Goal: Task Accomplishment & Management: Use online tool/utility

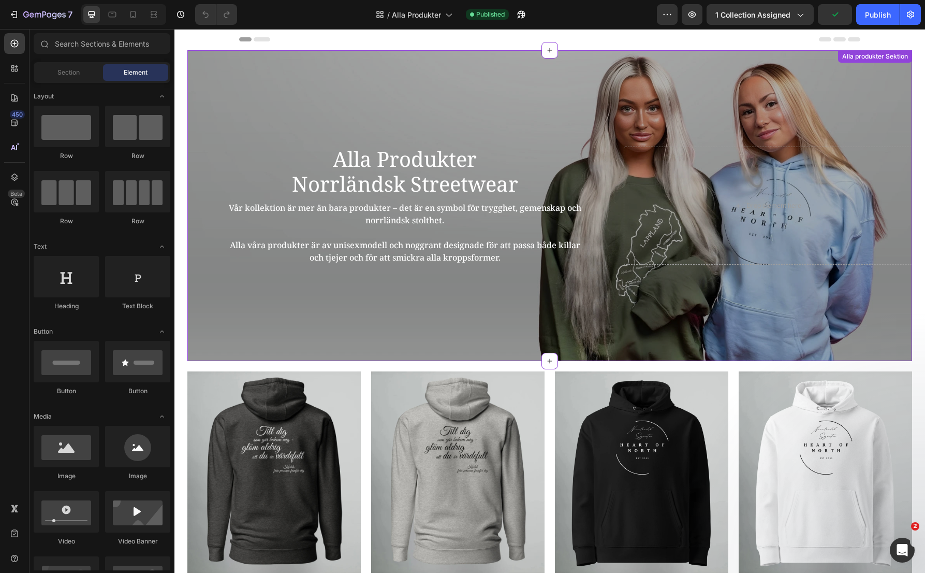
scroll to position [104, 0]
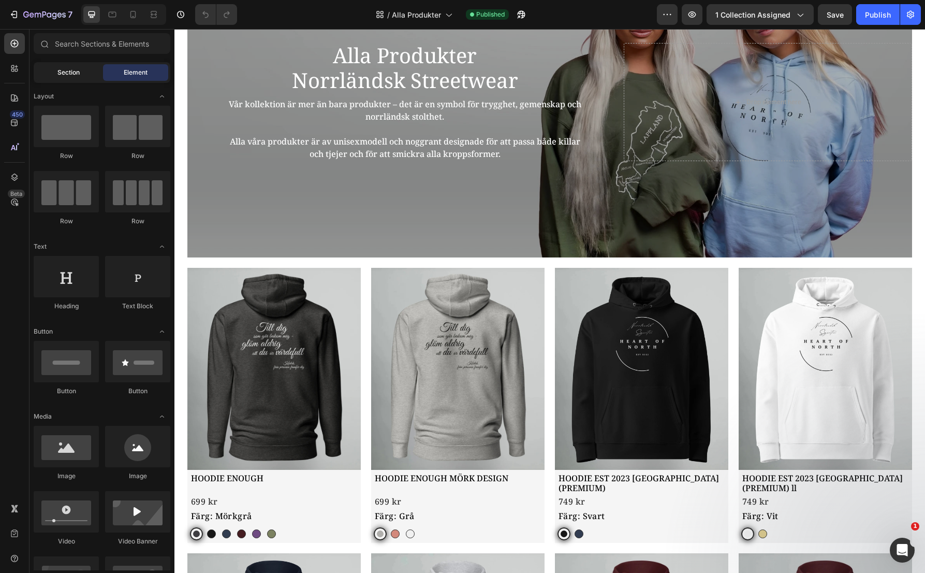
click at [62, 73] on span "Section" at bounding box center [68, 72] width 22 height 9
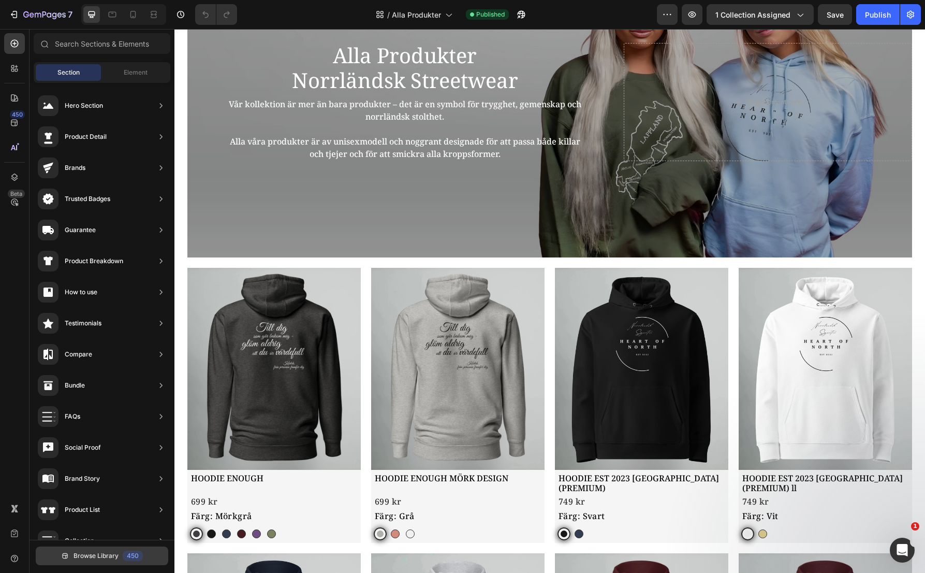
click at [102, 559] on span "Browse Library" at bounding box center [96, 555] width 45 height 9
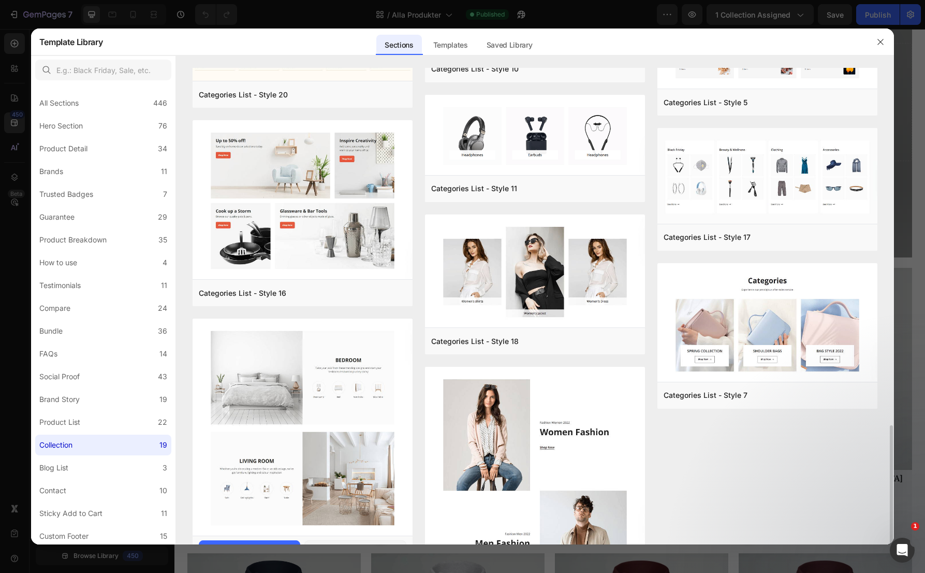
scroll to position [640, 0]
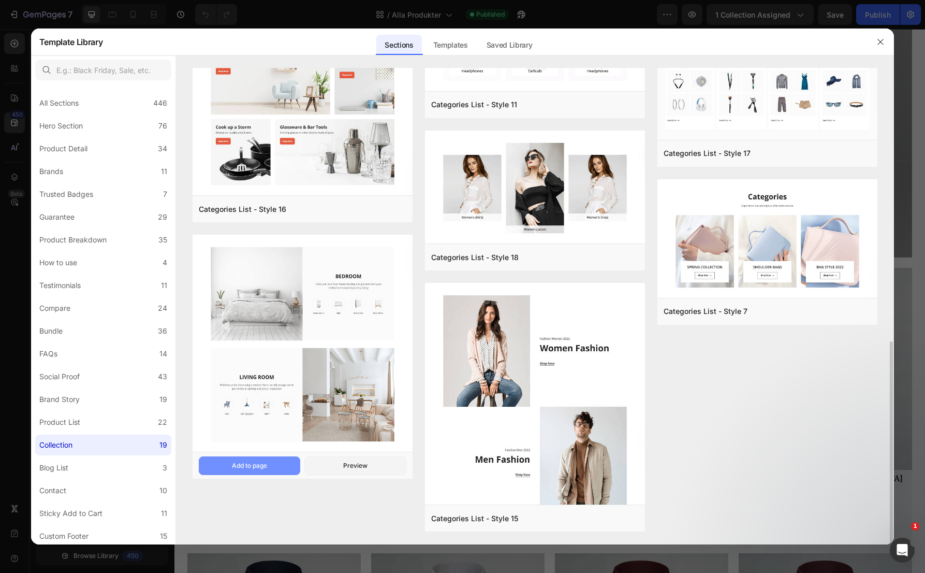
click at [261, 469] on div "Add to page" at bounding box center [249, 465] width 35 height 9
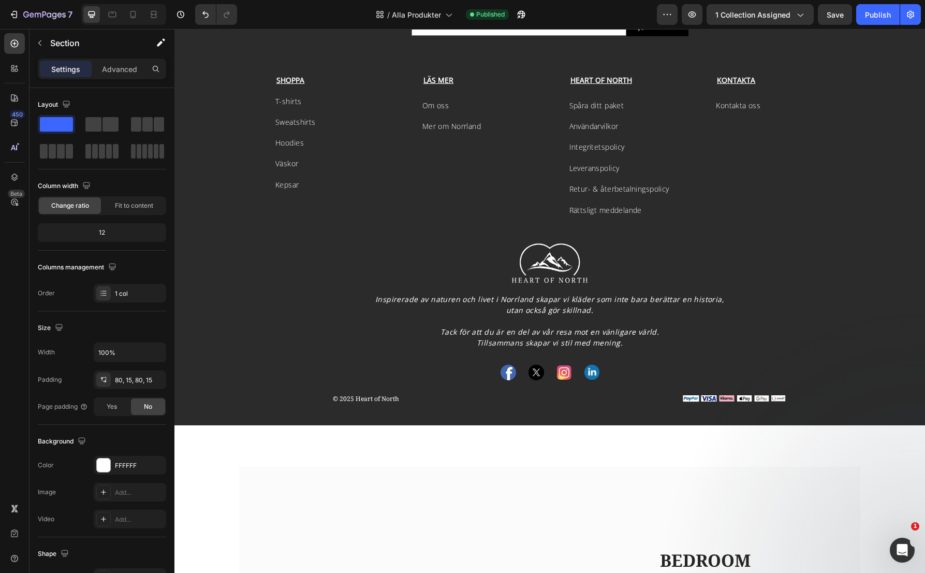
scroll to position [6313, 0]
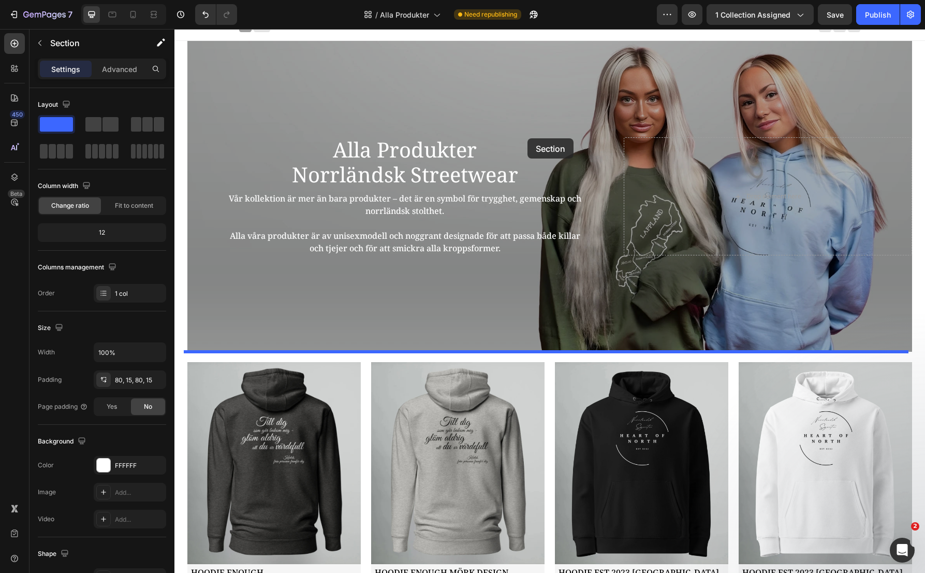
scroll to position [0, 0]
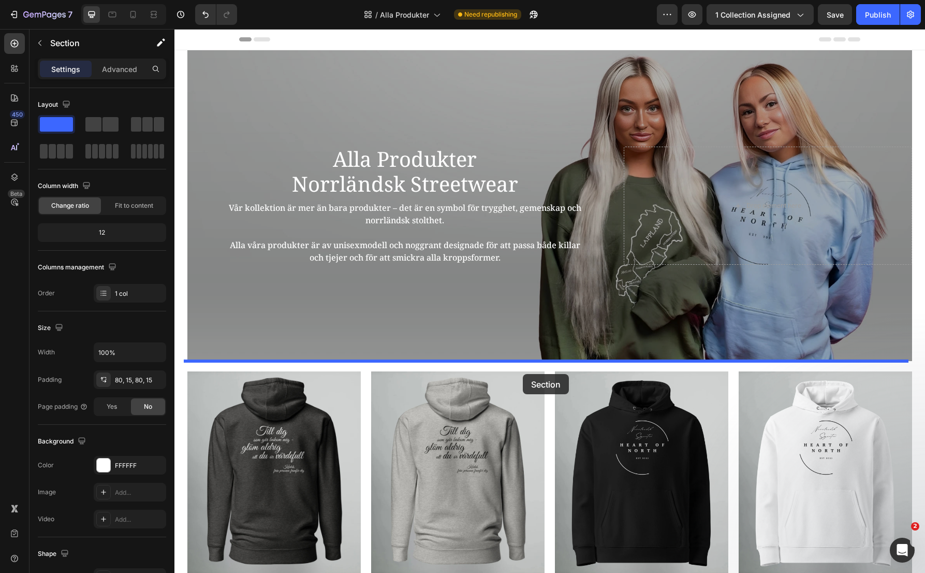
drag, startPoint x: 710, startPoint y: 398, endPoint x: 523, endPoint y: 374, distance: 188.0
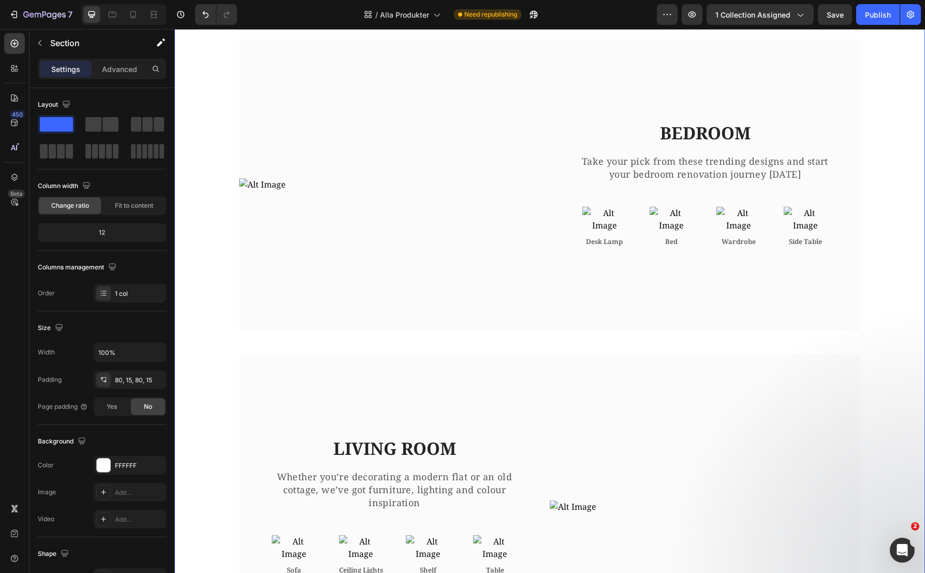
scroll to position [363, 0]
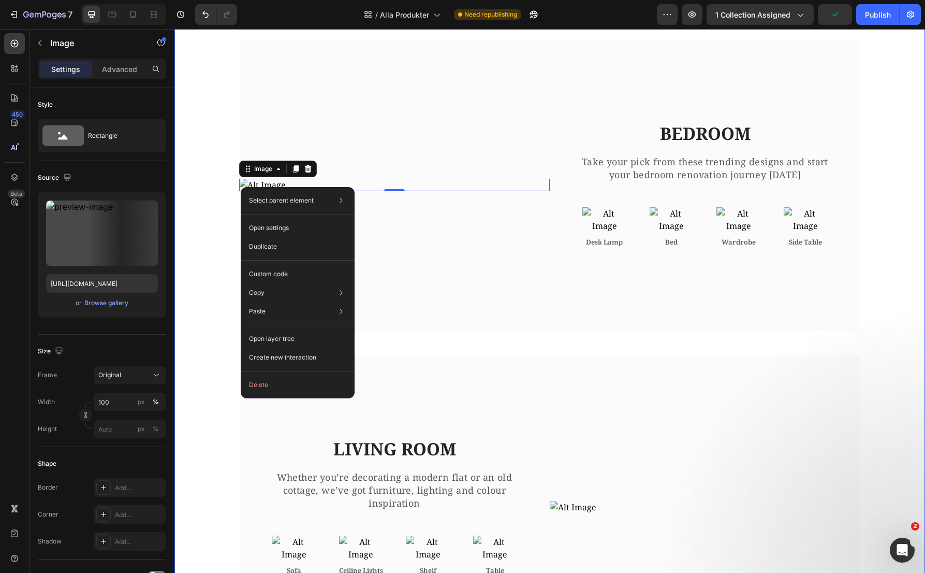
click at [201, 249] on div "Image 0 BEDROOM Heading Take your pick from these trending designs and start yo…" at bounding box center [549, 349] width 735 height 619
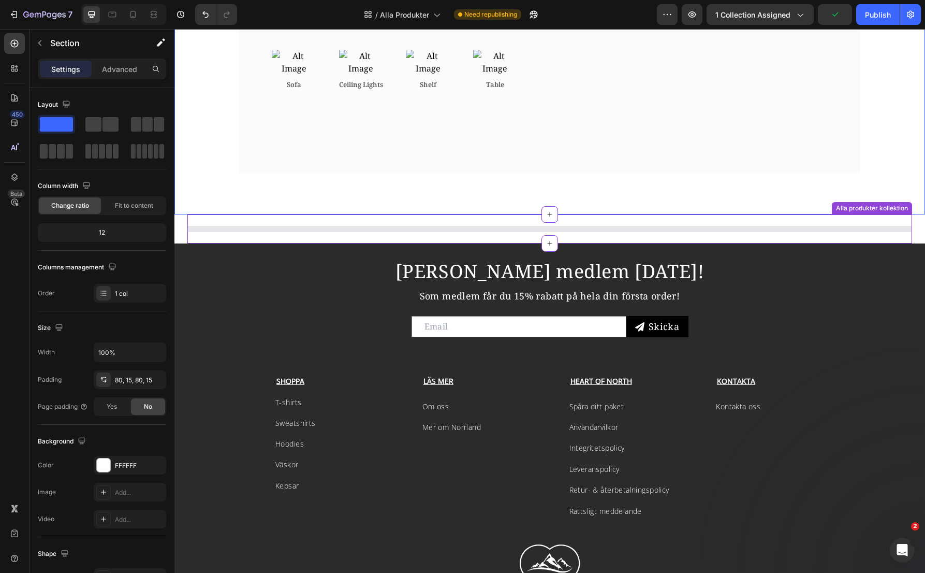
scroll to position [1126, 0]
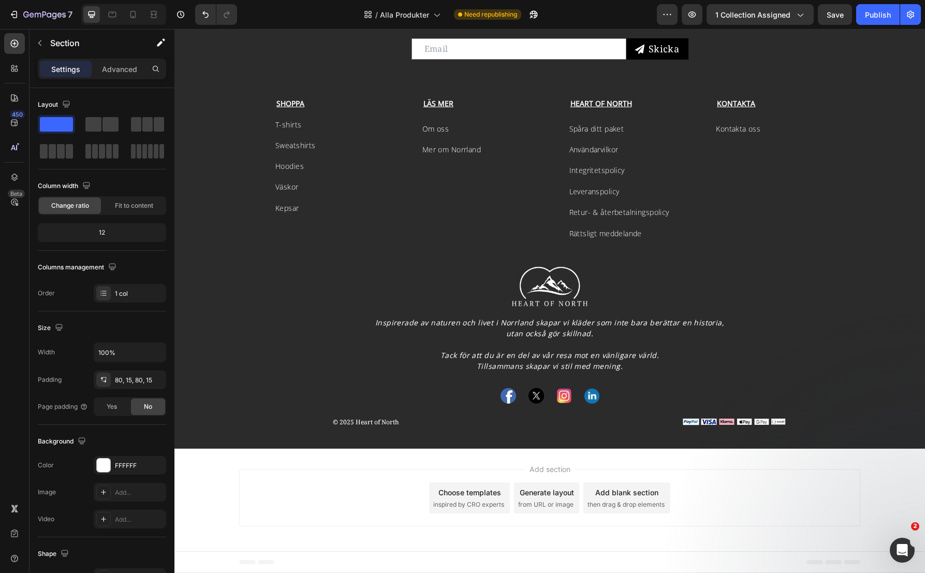
click at [352, 564] on div "Footer" at bounding box center [549, 562] width 621 height 21
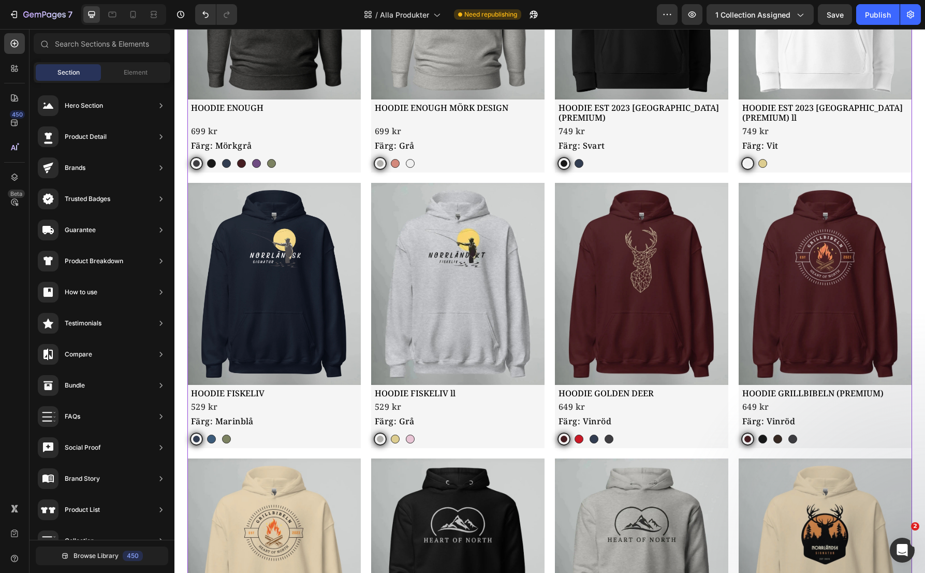
scroll to position [556, 0]
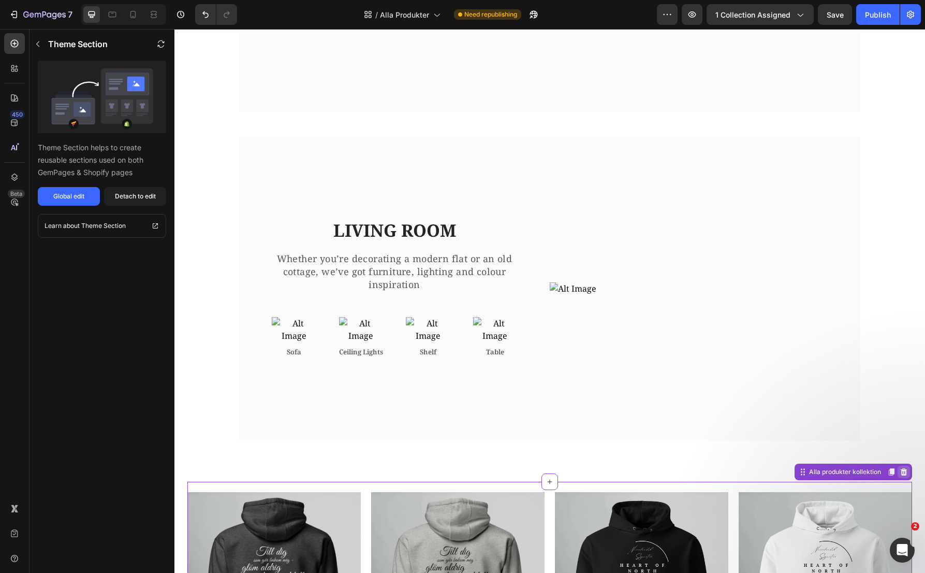
click at [902, 475] on icon at bounding box center [904, 471] width 7 height 7
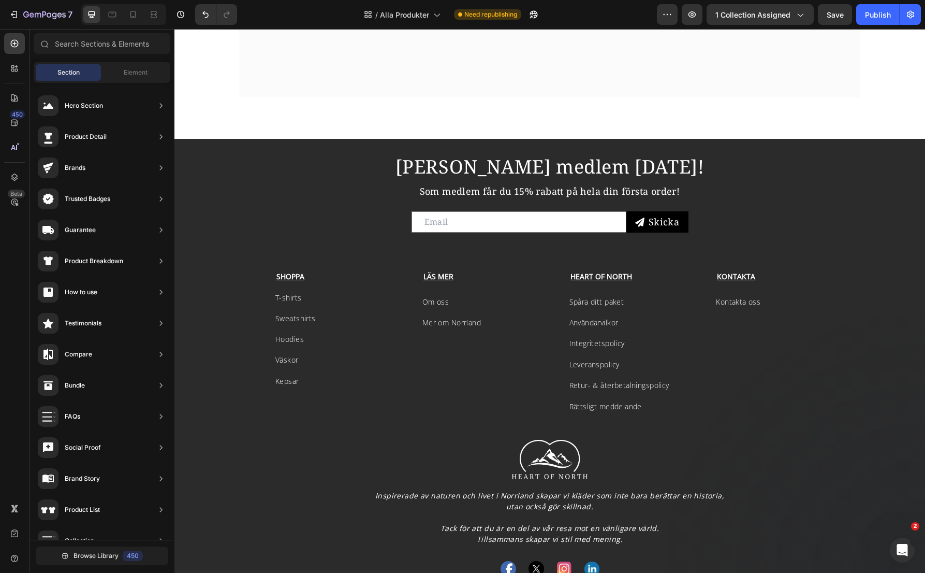
scroll to position [919, 0]
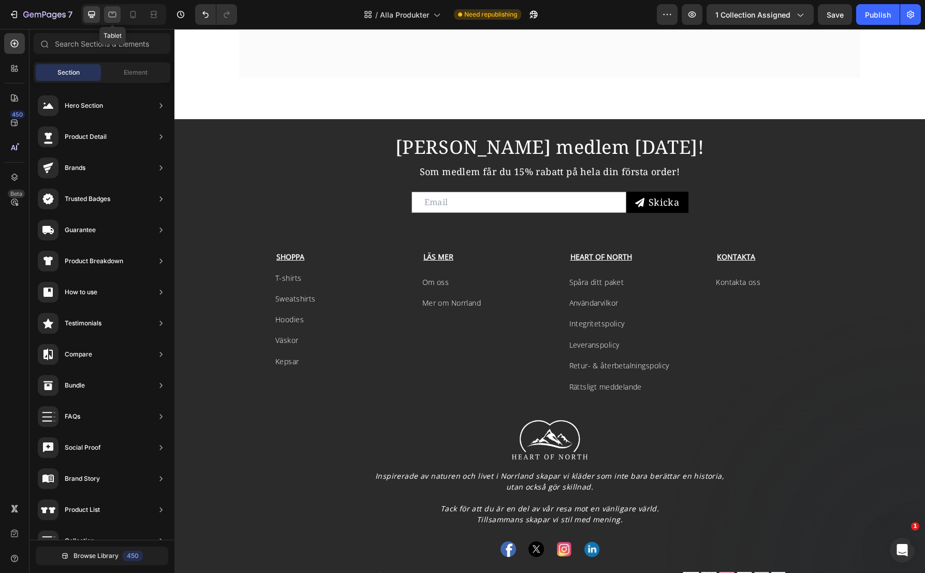
click at [114, 15] on icon at bounding box center [112, 14] width 10 height 10
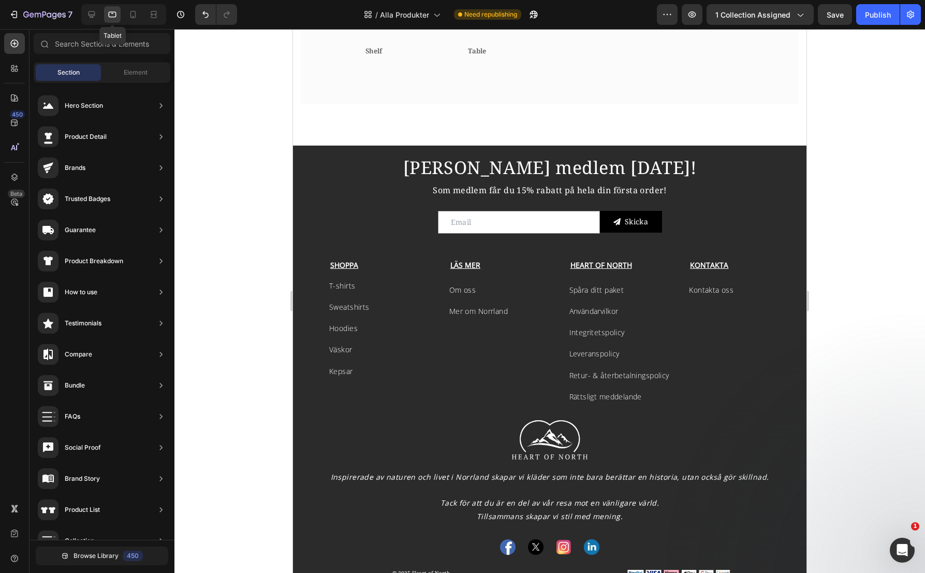
scroll to position [942, 0]
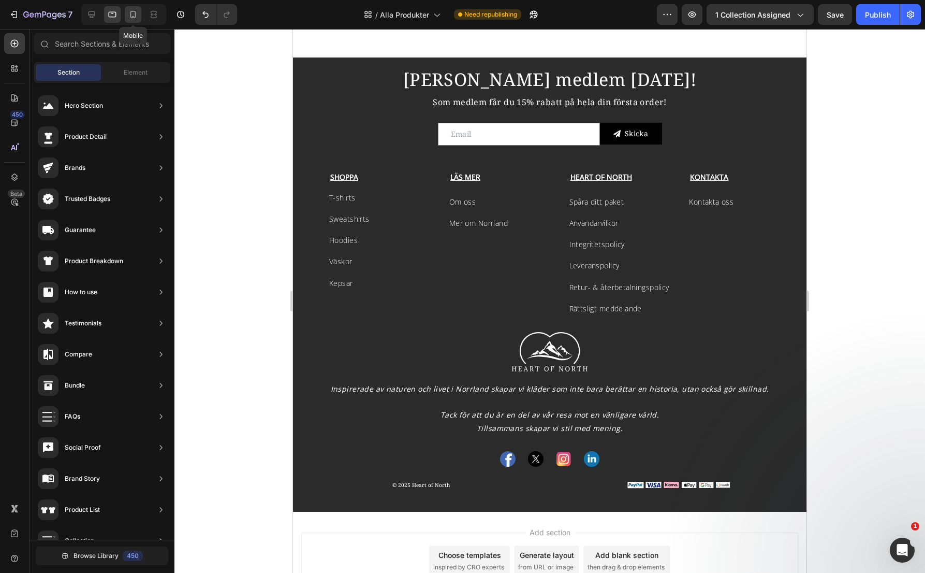
click at [133, 17] on icon at bounding box center [134, 14] width 6 height 7
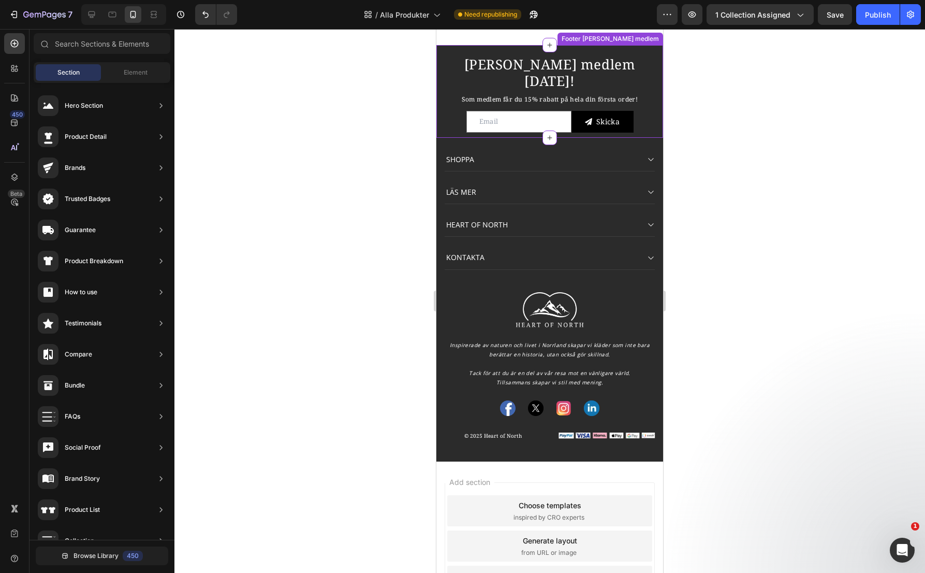
click at [452, 90] on h2 "[PERSON_NAME] medlem [DATE]!" at bounding box center [550, 72] width 227 height 34
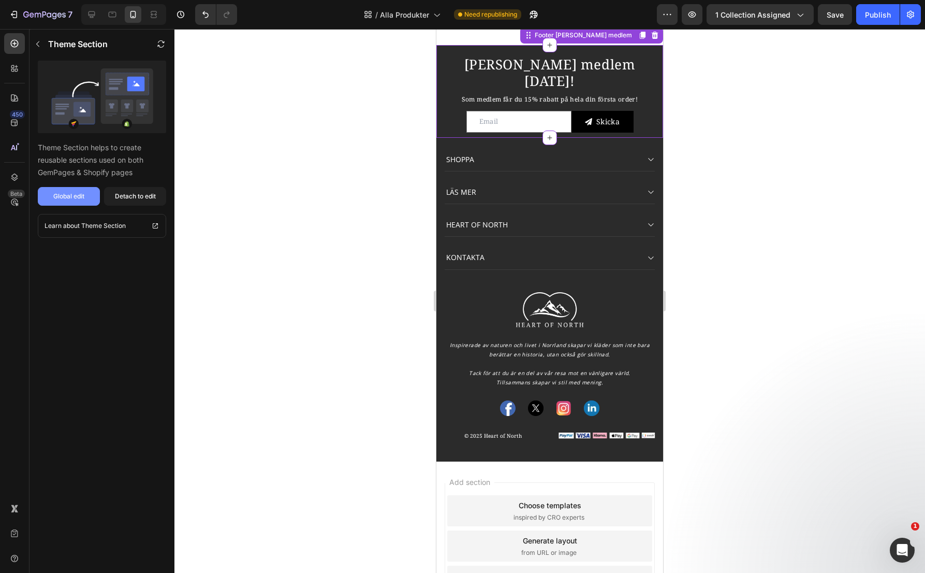
click at [63, 198] on div "Global edit" at bounding box center [68, 196] width 31 height 9
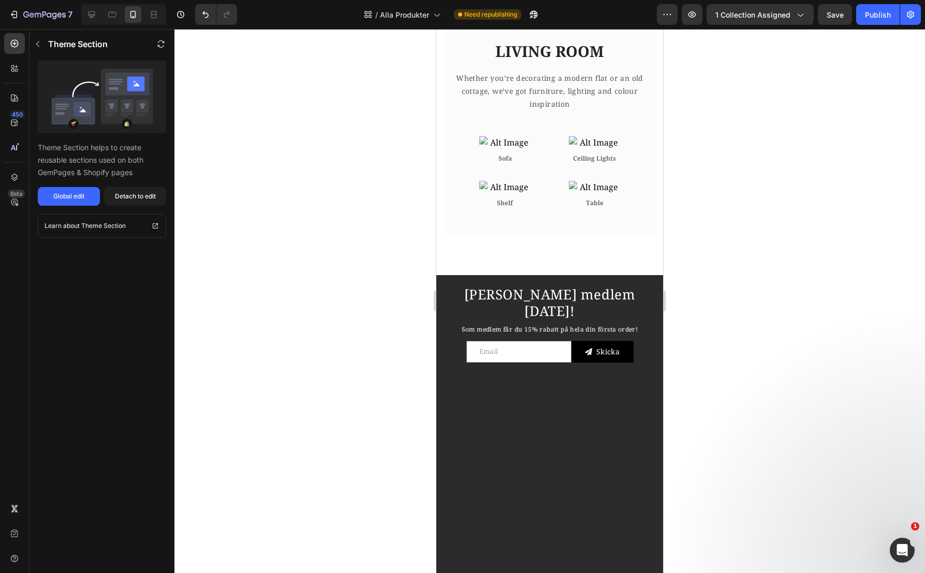
scroll to position [161, 0]
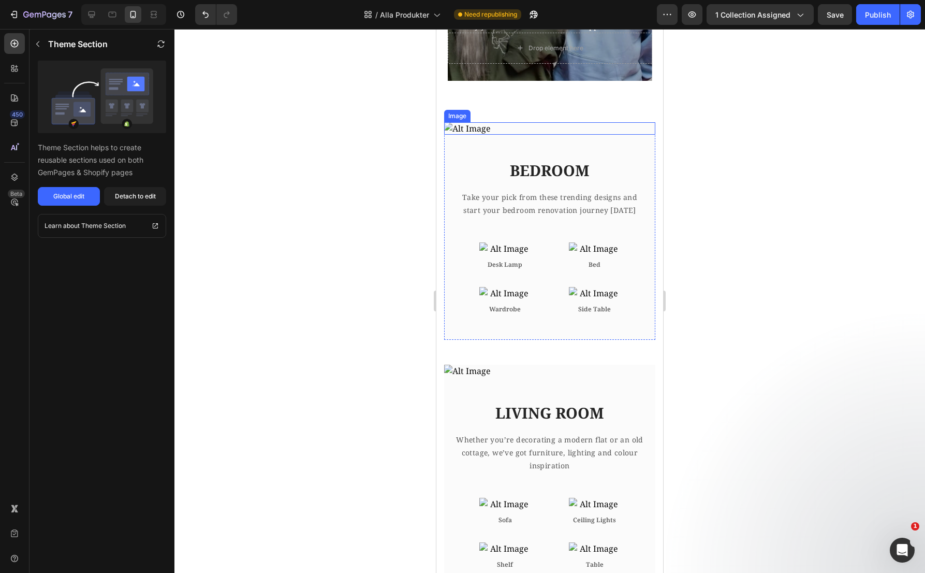
click at [469, 129] on img at bounding box center [549, 128] width 211 height 12
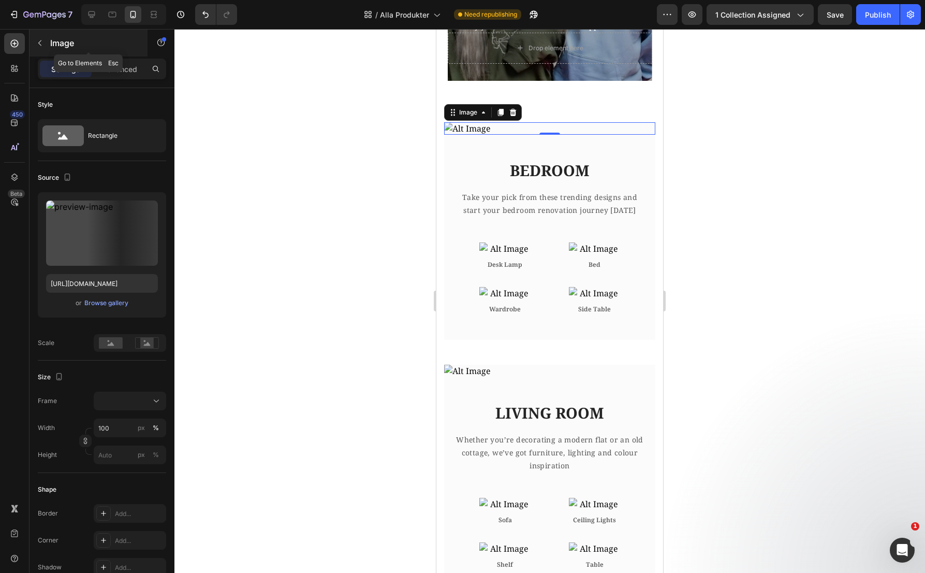
click at [39, 41] on icon "button" at bounding box center [40, 43] width 8 height 8
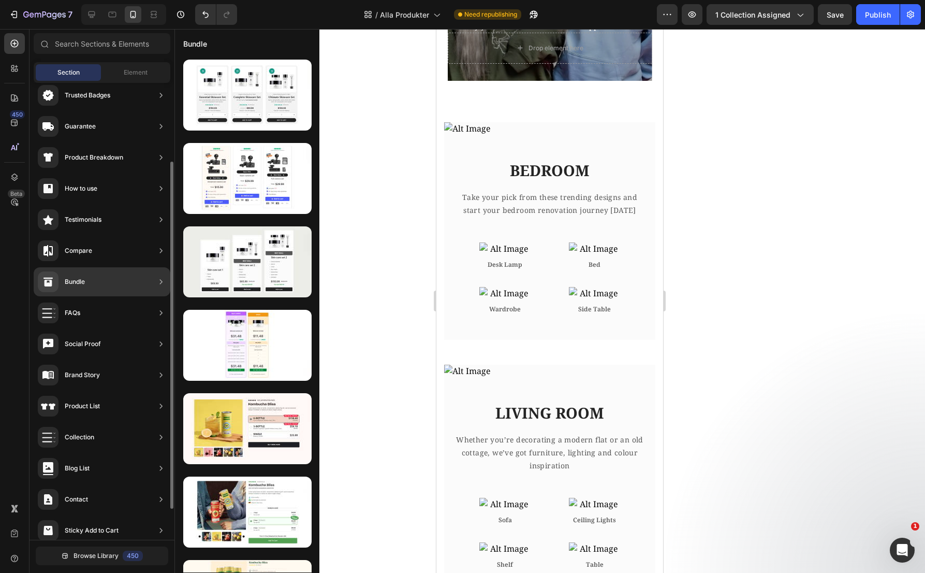
scroll to position [144, 0]
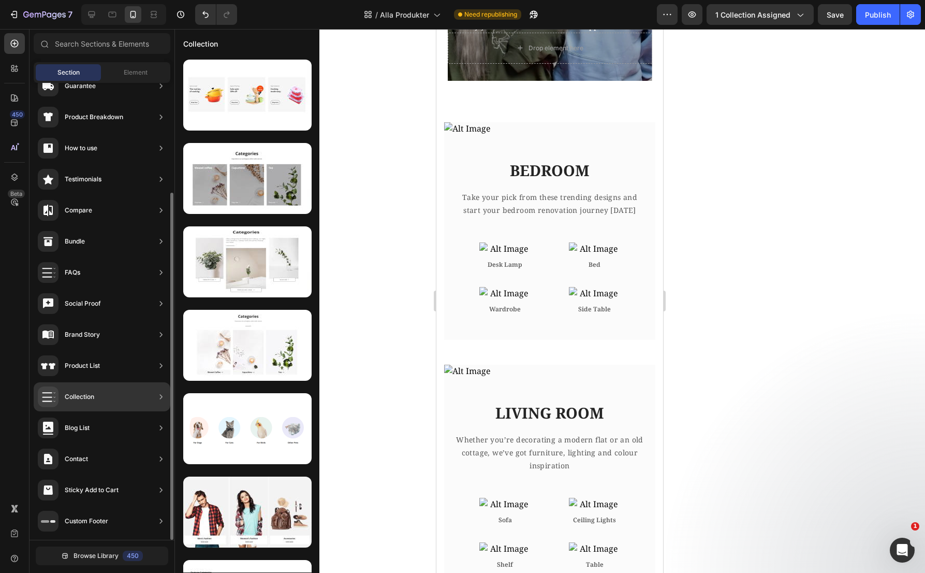
click at [90, 394] on div "Collection" at bounding box center [80, 397] width 30 height 10
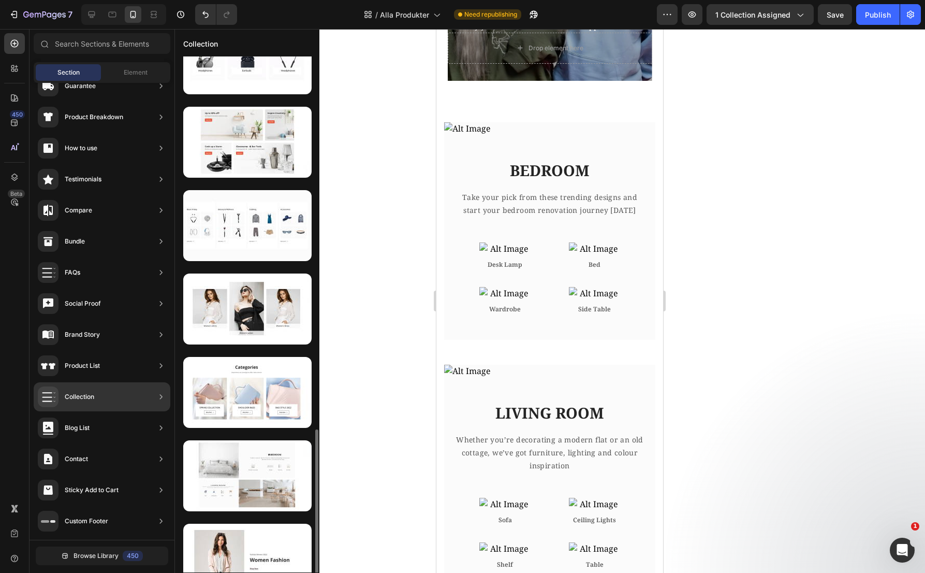
scroll to position [1062, 0]
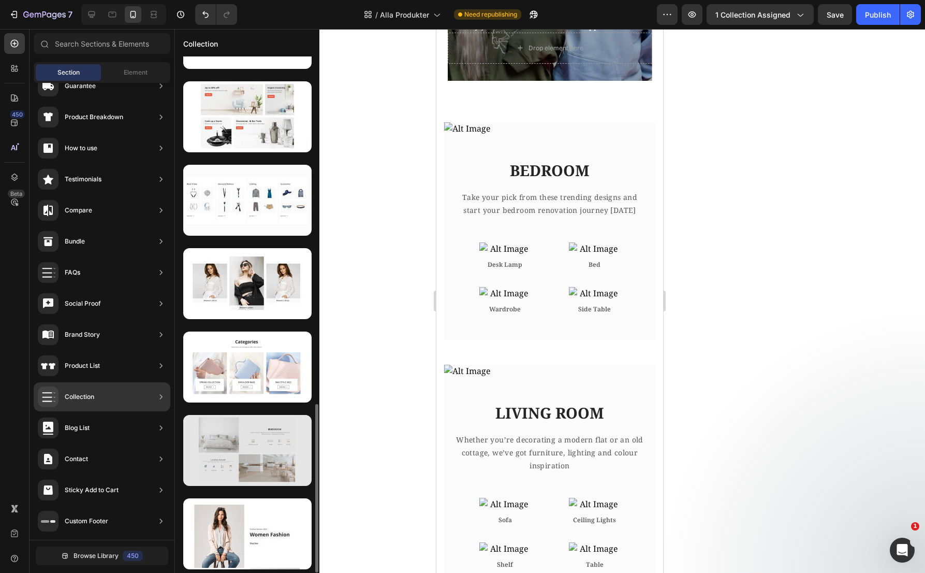
click at [270, 442] on div at bounding box center [247, 450] width 128 height 71
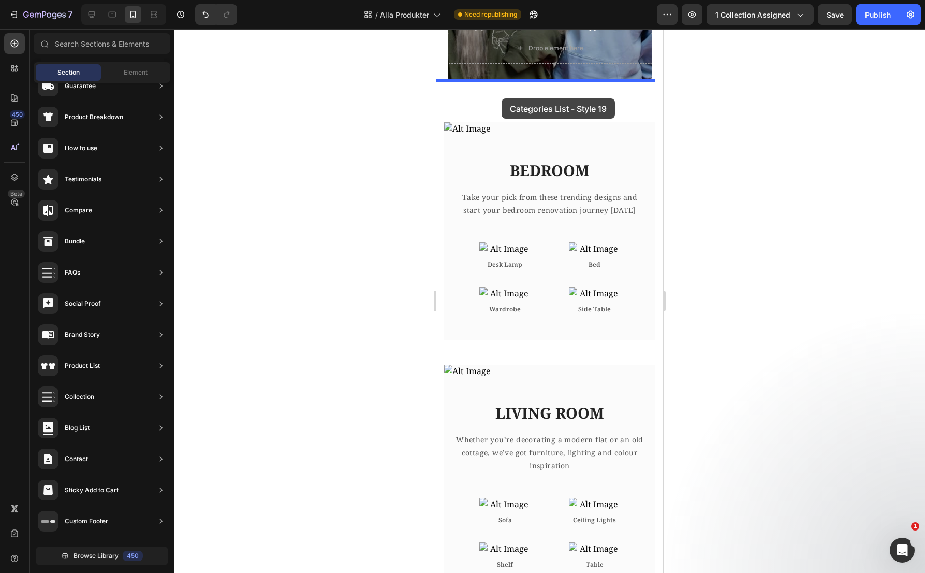
drag, startPoint x: 707, startPoint y: 471, endPoint x: 502, endPoint y: 98, distance: 425.1
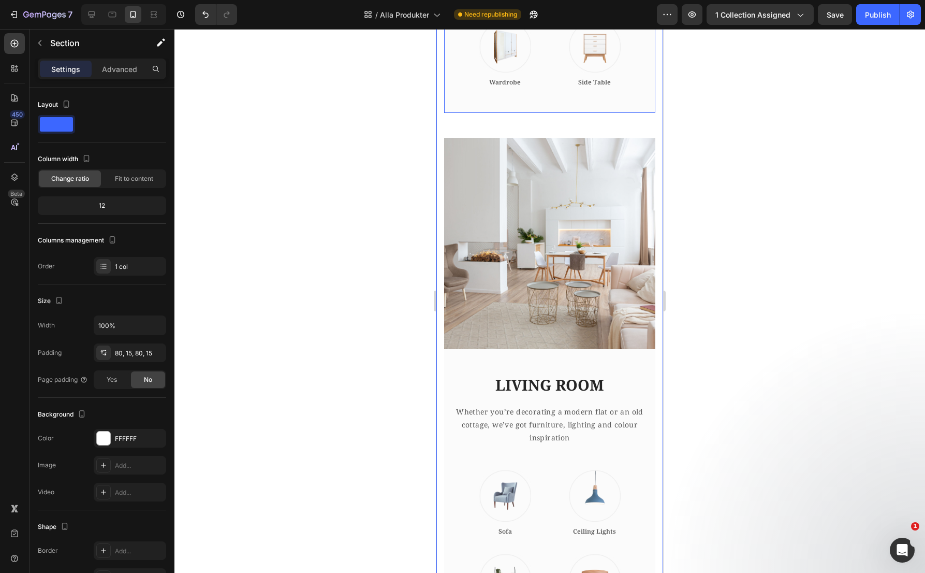
scroll to position [695, 0]
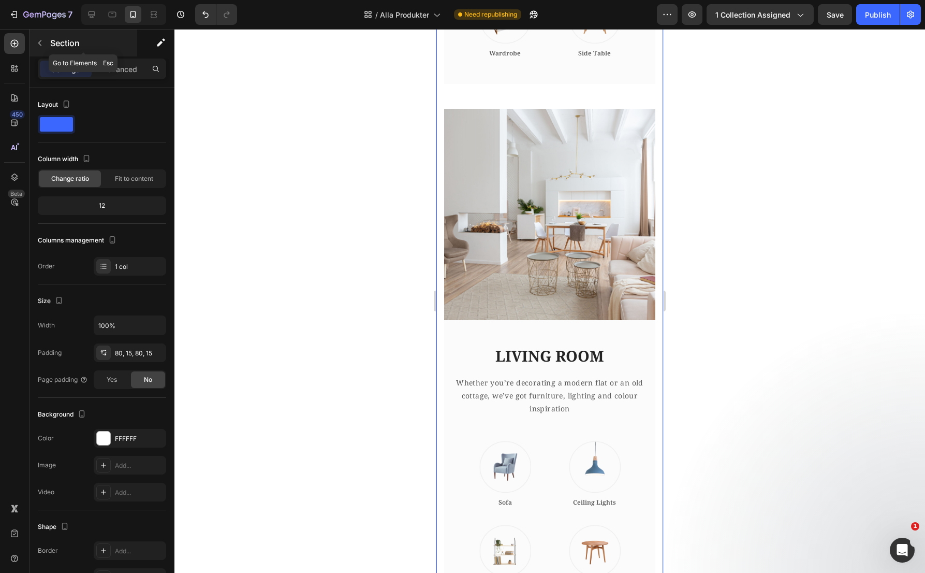
click at [33, 44] on button "button" at bounding box center [40, 43] width 17 height 17
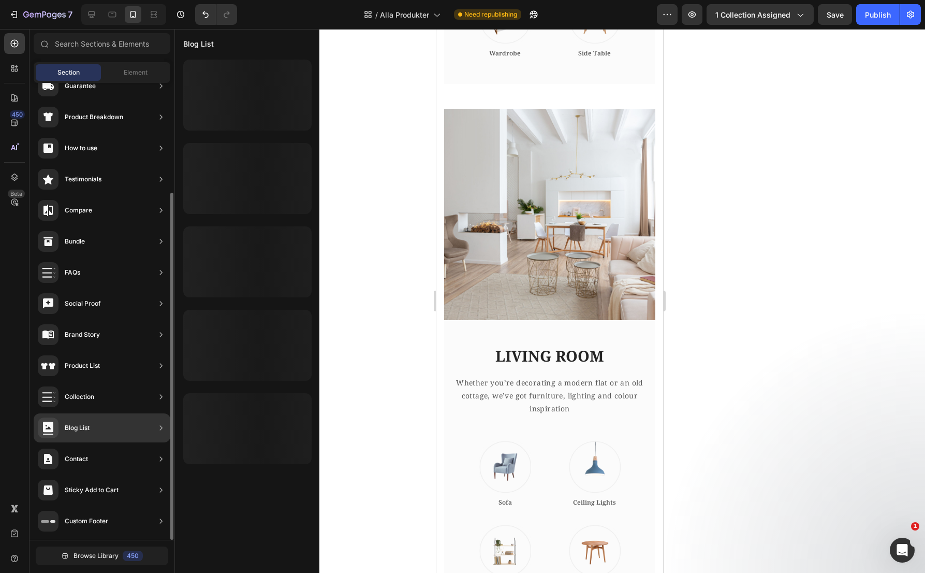
scroll to position [0, 0]
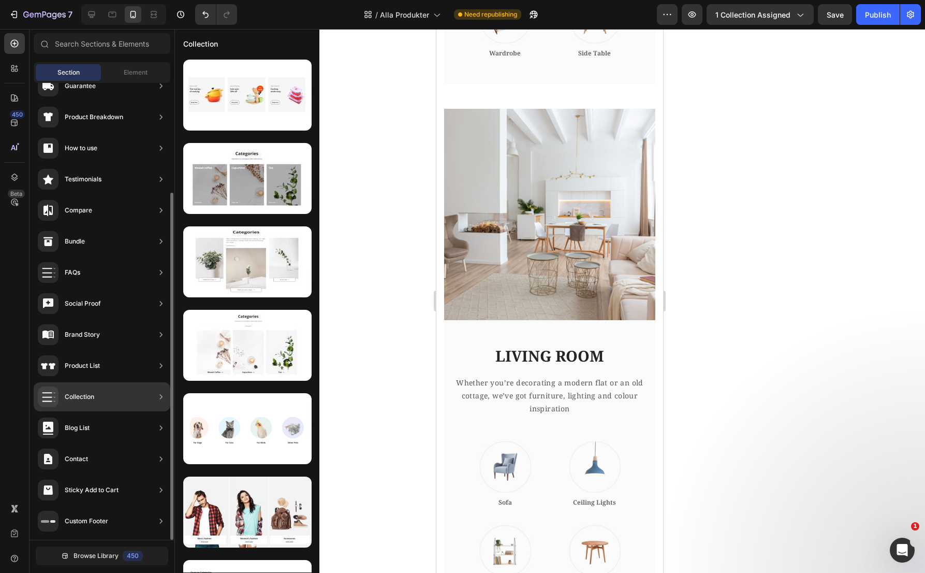
click at [88, 394] on div "Collection" at bounding box center [80, 397] width 30 height 10
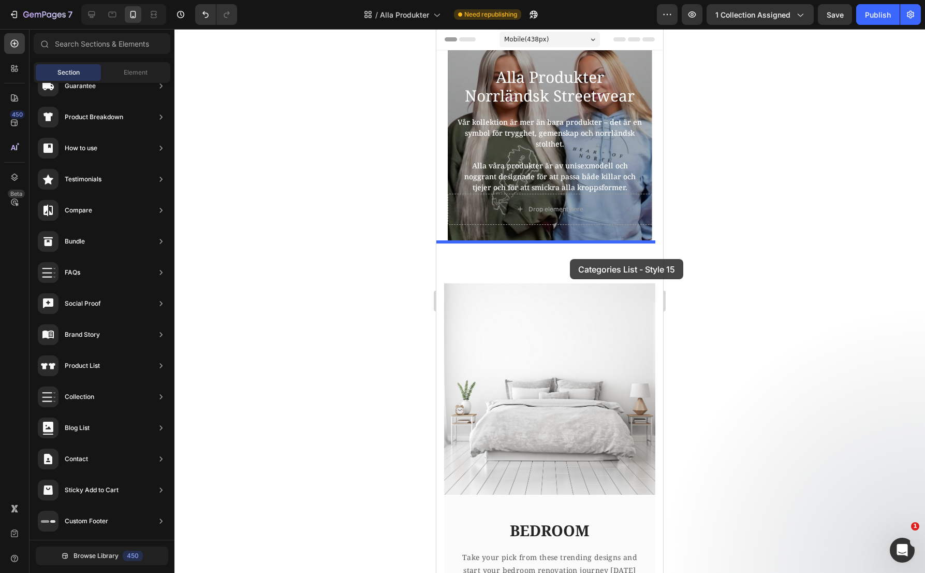
drag, startPoint x: 711, startPoint y: 537, endPoint x: 570, endPoint y: 259, distance: 311.8
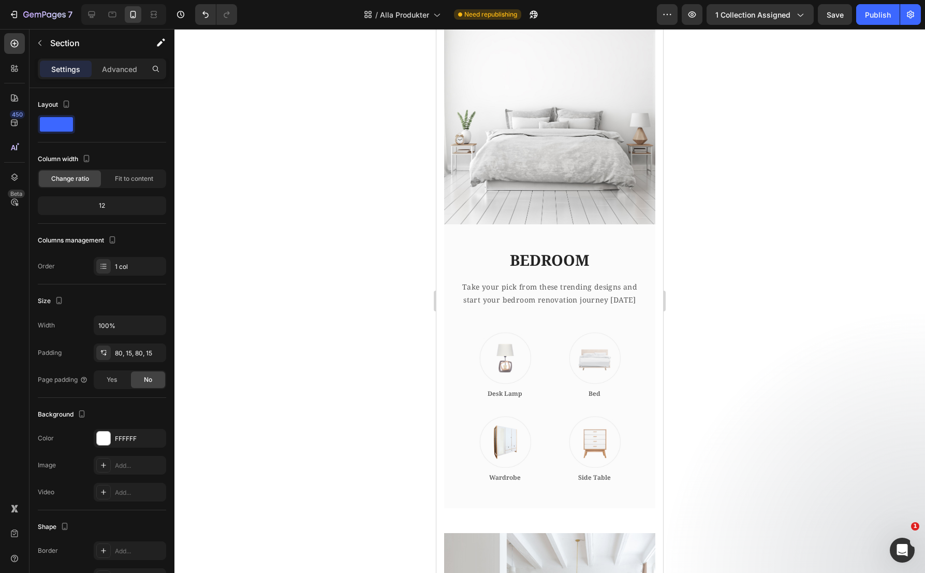
scroll to position [673, 0]
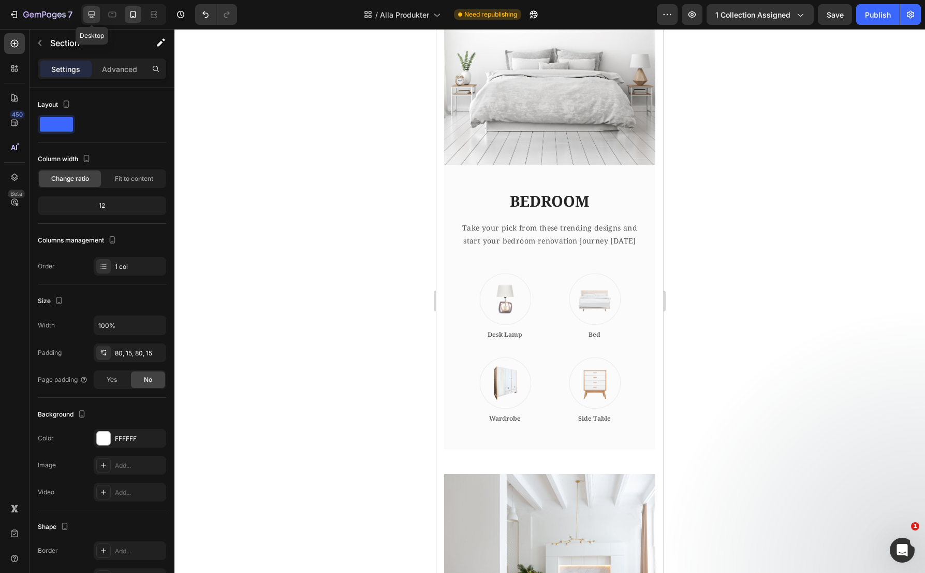
click at [89, 8] on div at bounding box center [91, 14] width 17 height 17
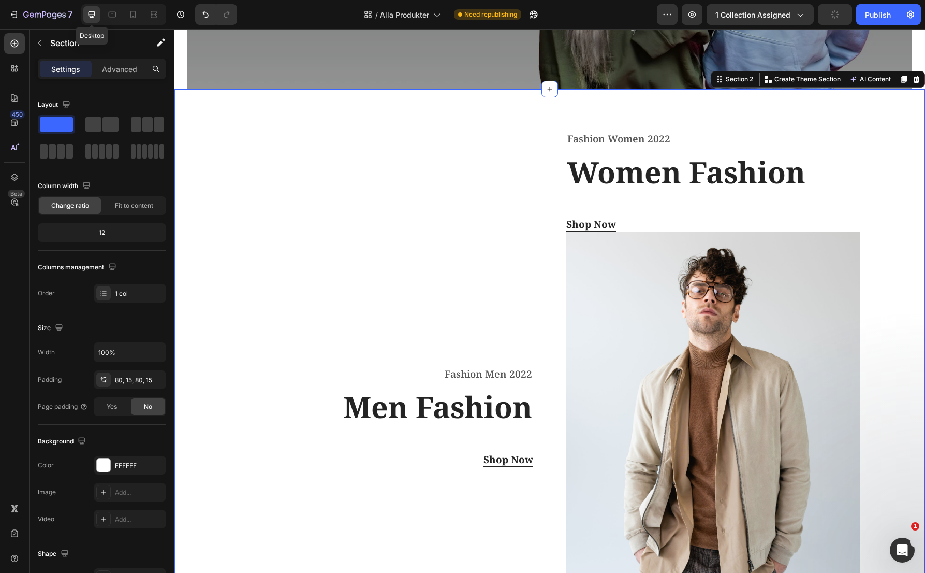
scroll to position [177, 0]
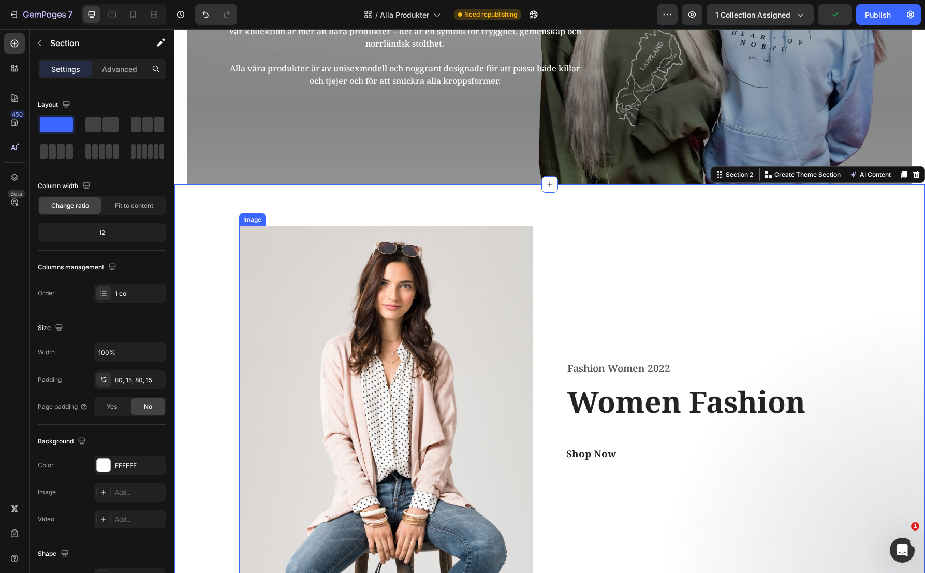
click at [428, 384] on img at bounding box center [386, 411] width 294 height 370
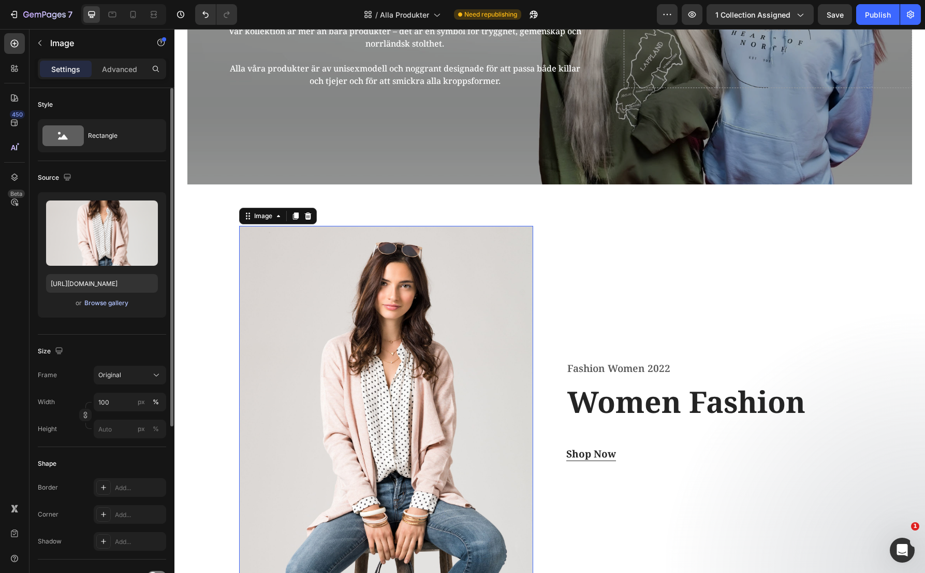
click at [127, 305] on div "Browse gallery" at bounding box center [106, 302] width 44 height 9
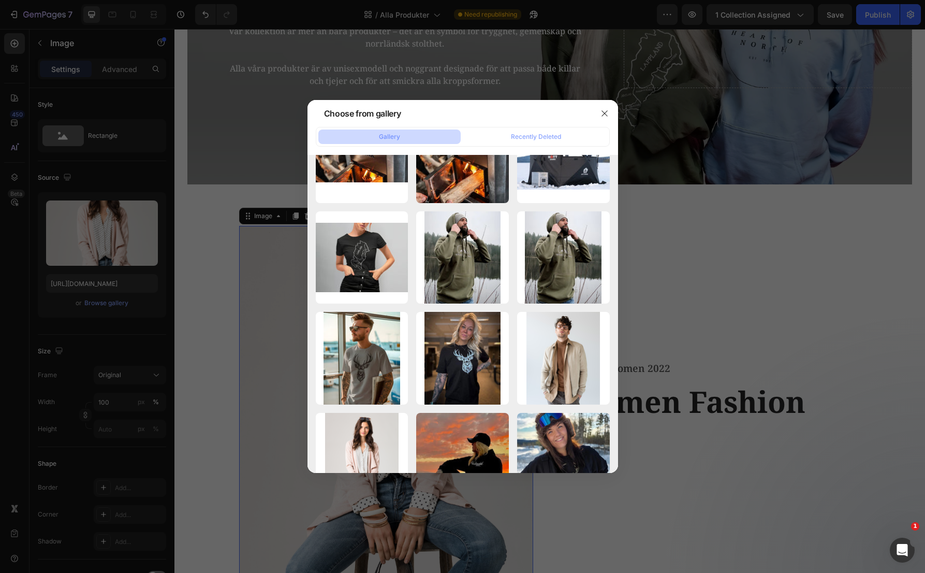
scroll to position [799, 0]
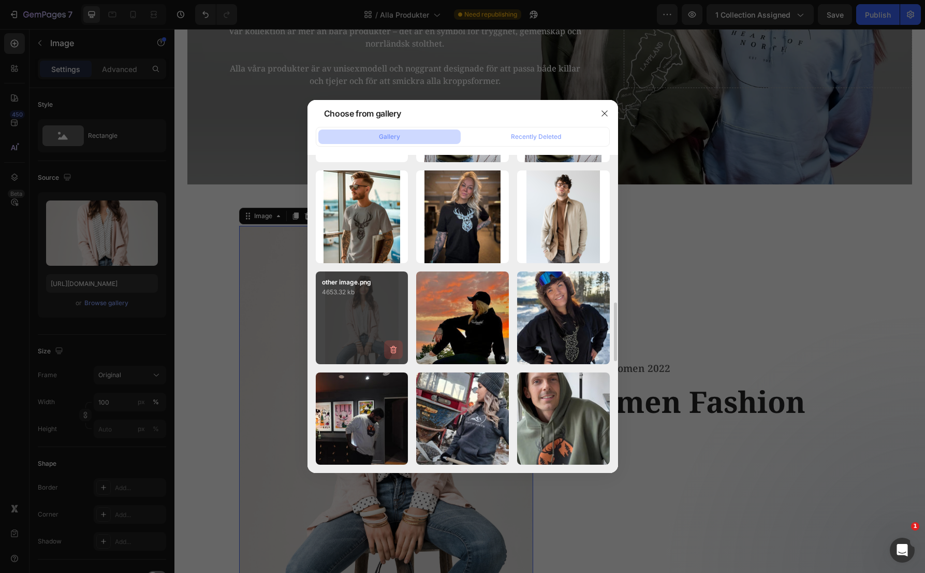
click at [394, 350] on icon "button" at bounding box center [394, 350] width 1 height 3
click at [394, 350] on div "Delete" at bounding box center [387, 351] width 19 height 9
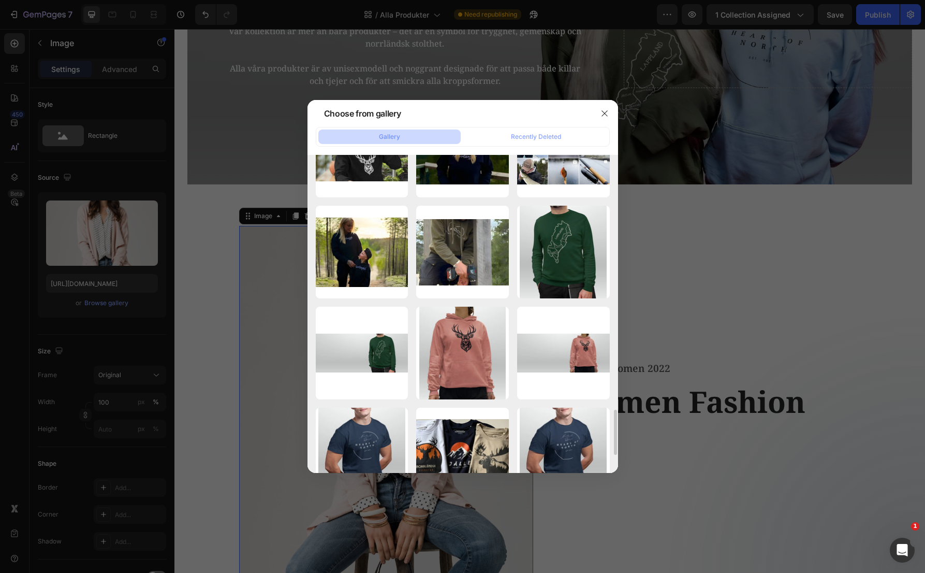
scroll to position [1421, 0]
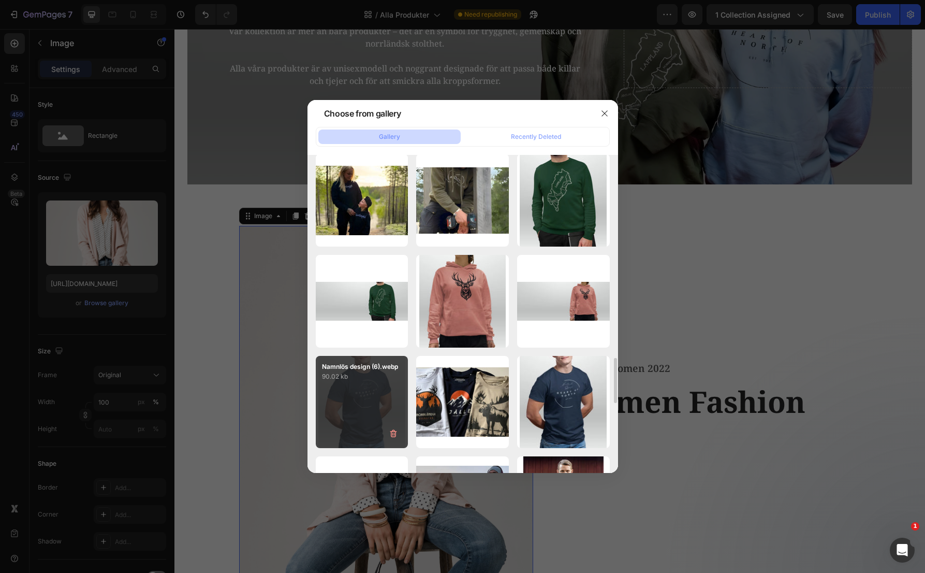
click at [383, 405] on div "Namnlös design (6).webp 90.02 kb" at bounding box center [362, 402] width 93 height 93
type input "[URL][DOMAIN_NAME]"
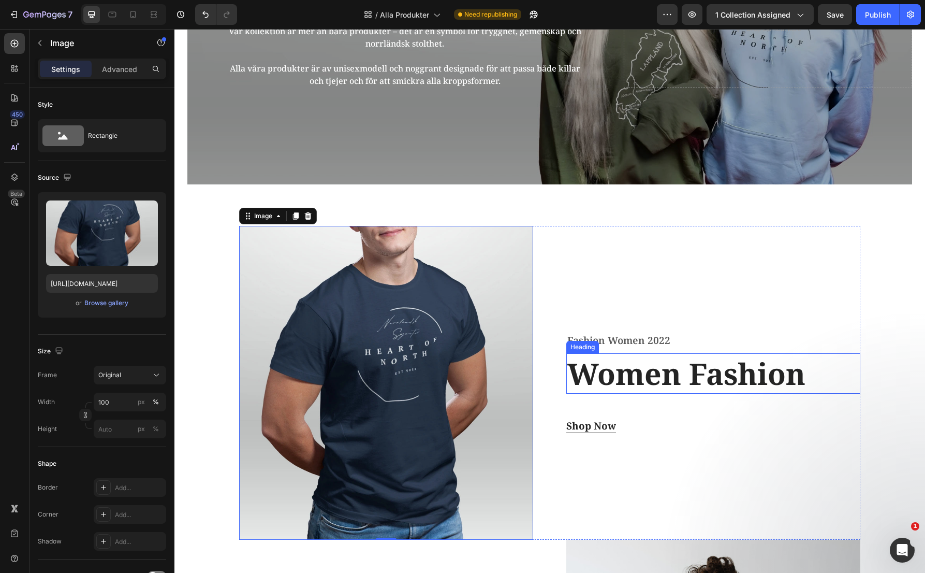
click at [620, 378] on p "Women Fashion" at bounding box center [714, 373] width 292 height 38
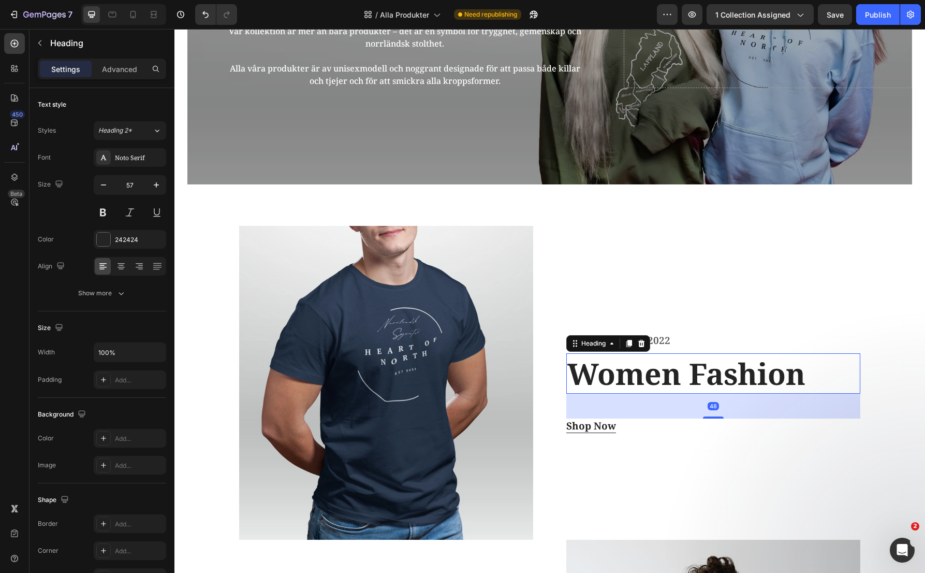
click at [620, 378] on p "Women Fashion" at bounding box center [714, 373] width 292 height 38
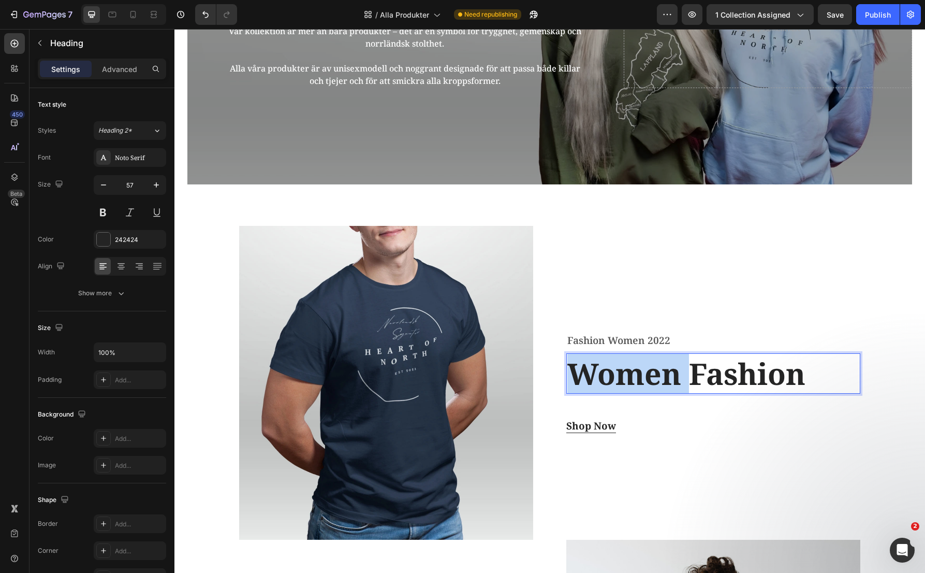
click at [620, 378] on p "Women Fashion" at bounding box center [714, 373] width 292 height 38
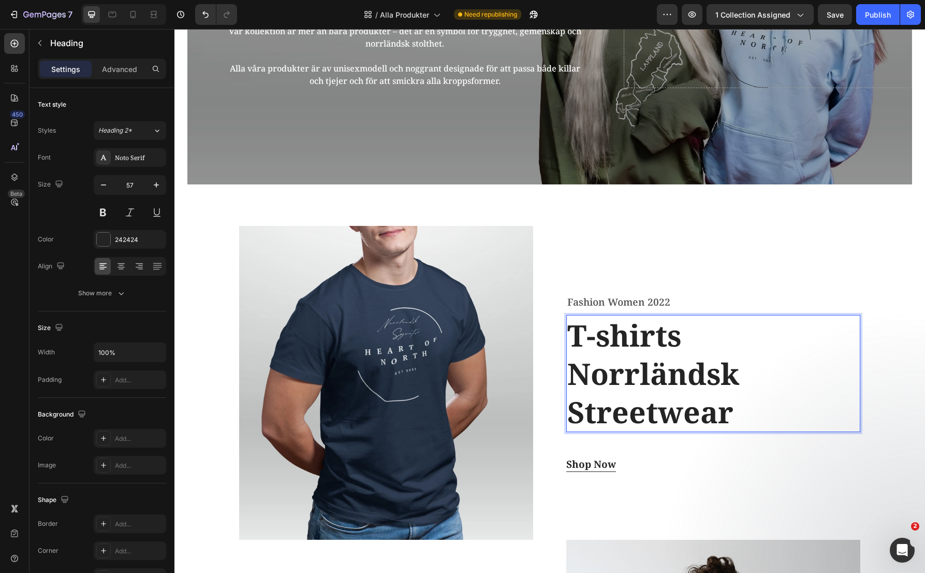
scroll to position [138, 0]
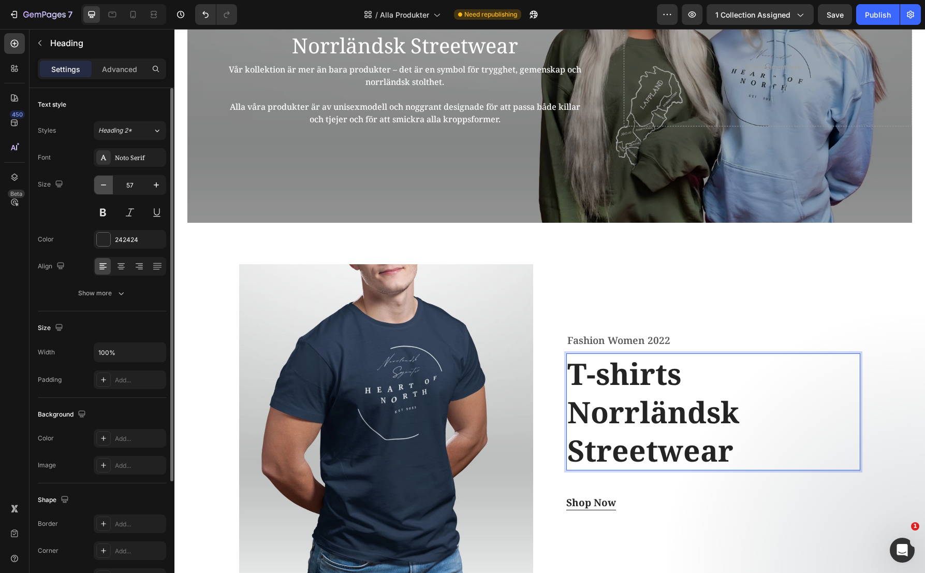
click at [95, 184] on button "button" at bounding box center [103, 185] width 19 height 19
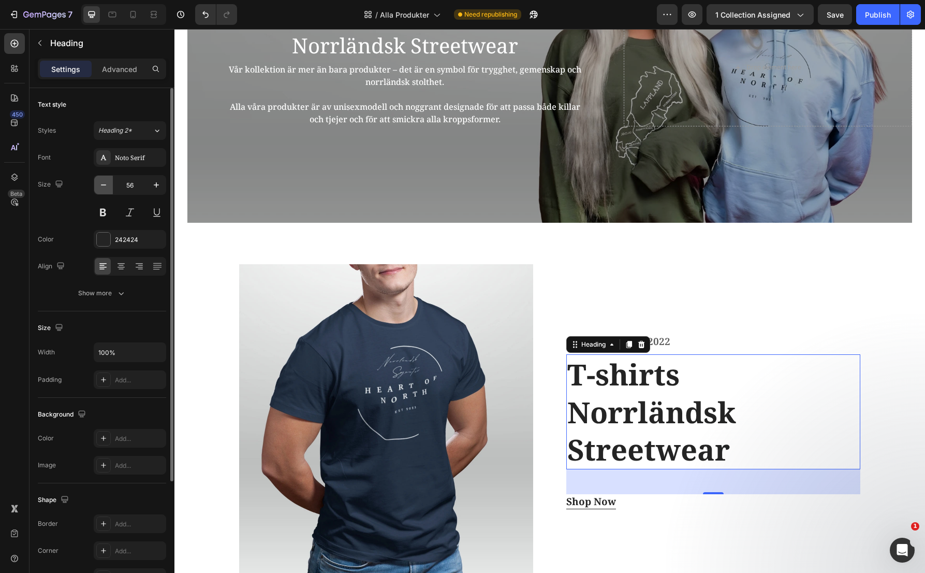
click at [95, 184] on button "button" at bounding box center [103, 185] width 19 height 19
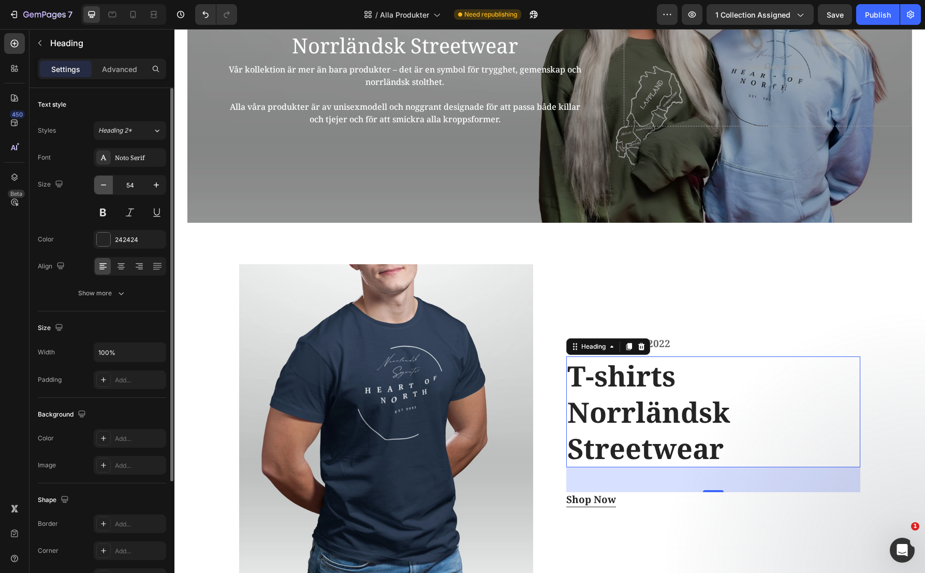
click at [95, 184] on button "button" at bounding box center [103, 185] width 19 height 19
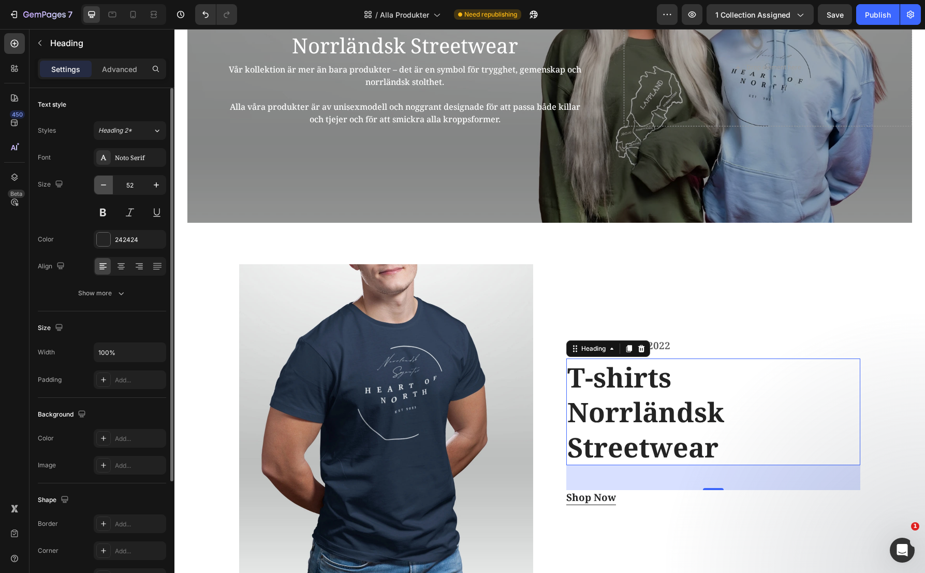
click at [95, 184] on button "button" at bounding box center [103, 185] width 19 height 19
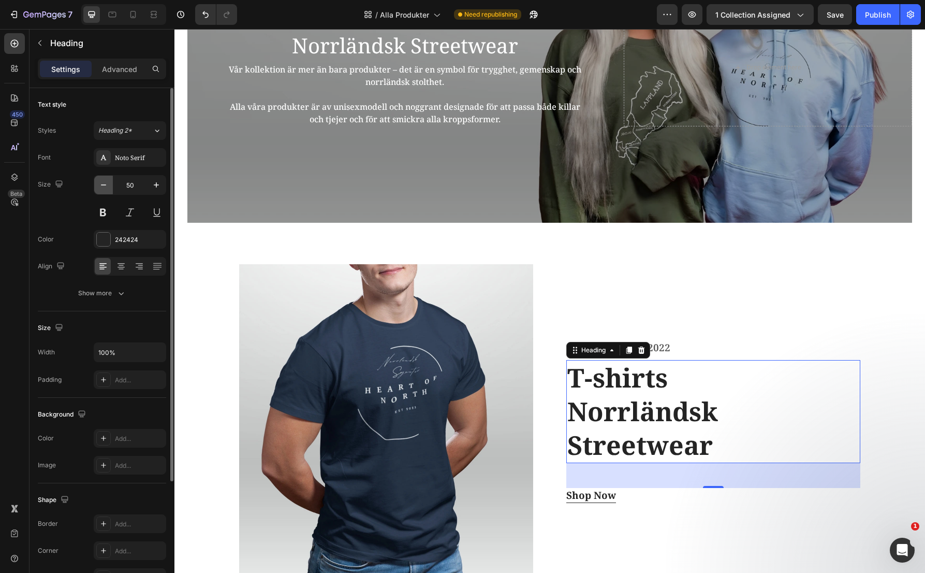
click at [95, 184] on button "button" at bounding box center [103, 185] width 19 height 19
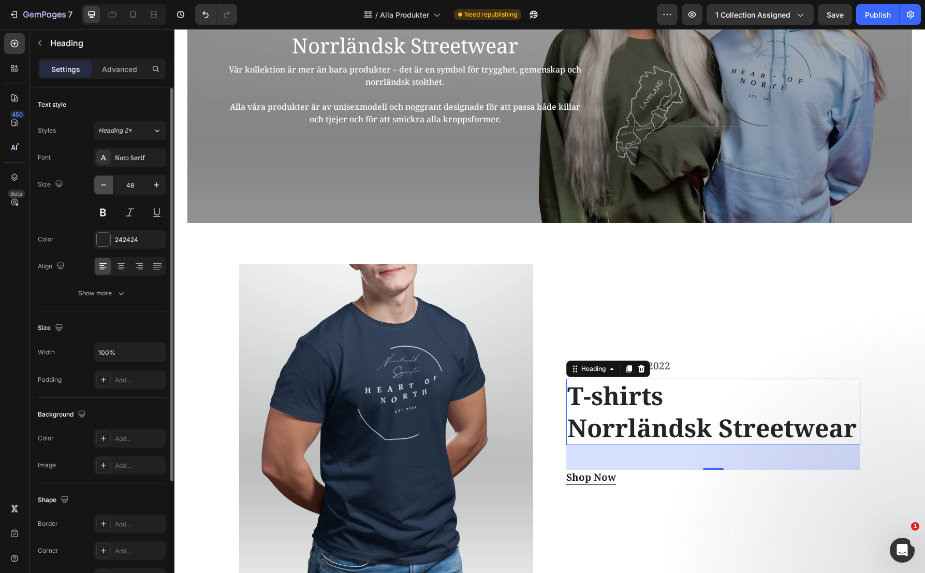
click at [95, 184] on button "button" at bounding box center [103, 185] width 19 height 19
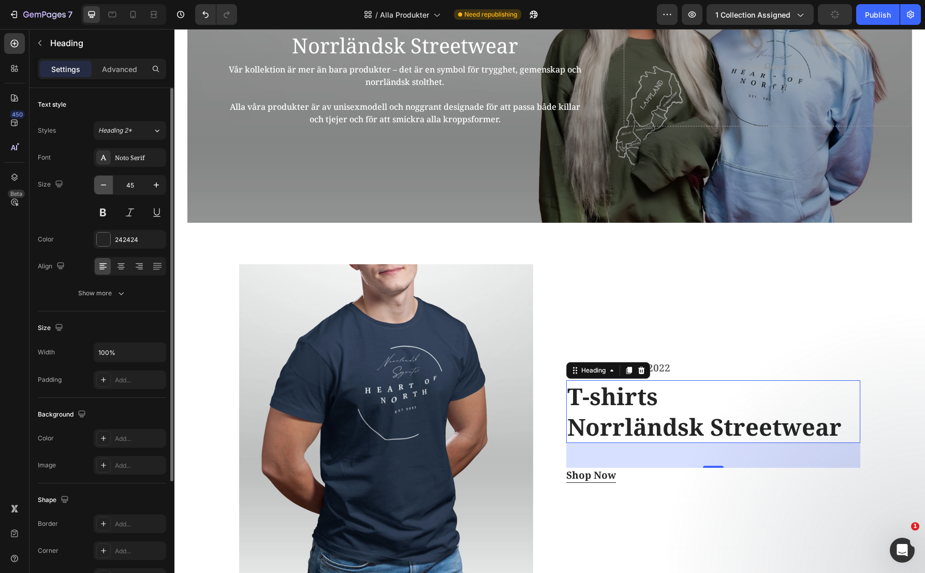
click at [95, 184] on button "button" at bounding box center [103, 185] width 19 height 19
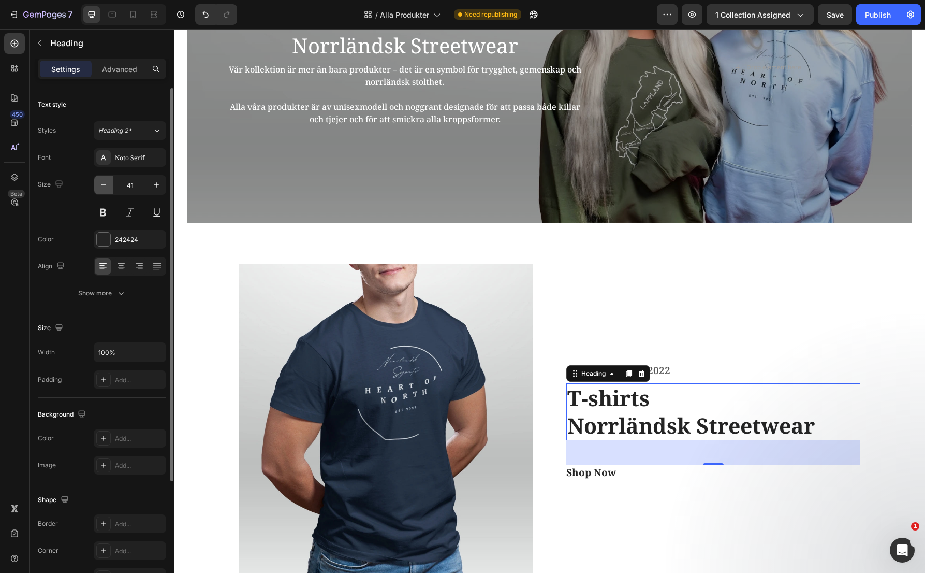
click at [95, 184] on button "button" at bounding box center [103, 185] width 19 height 19
click at [155, 183] on icon "button" at bounding box center [156, 185] width 10 height 10
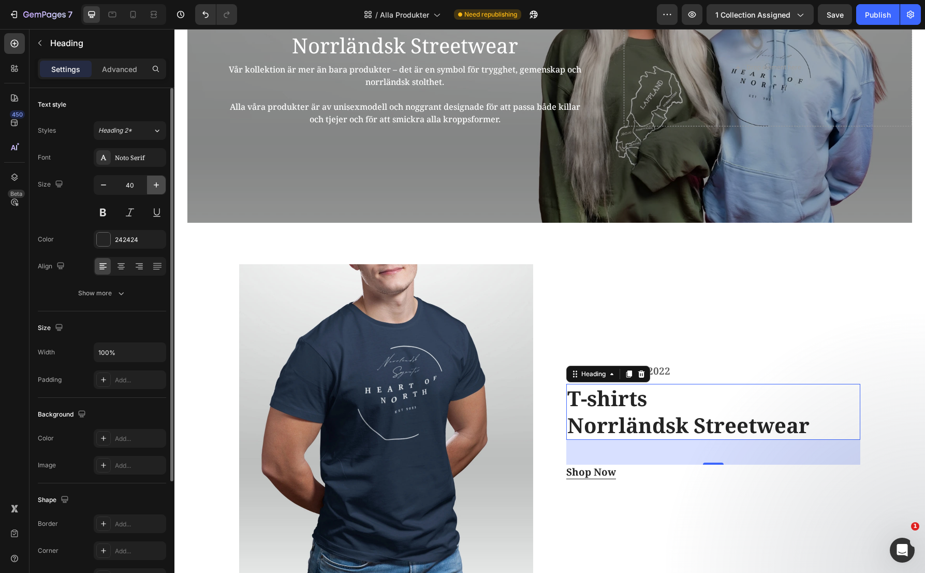
click at [155, 183] on icon "button" at bounding box center [156, 185] width 10 height 10
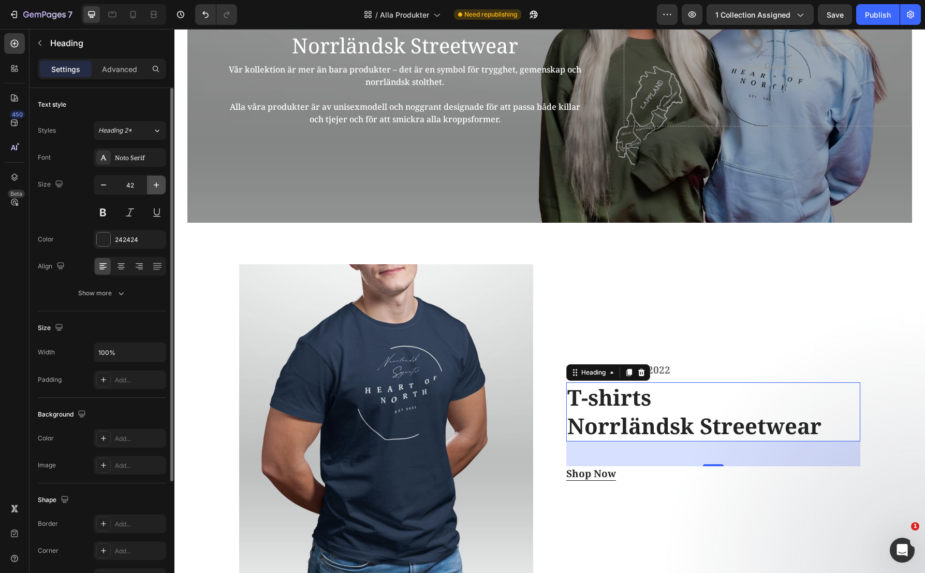
click at [155, 183] on icon "button" at bounding box center [156, 185] width 10 height 10
type input "44"
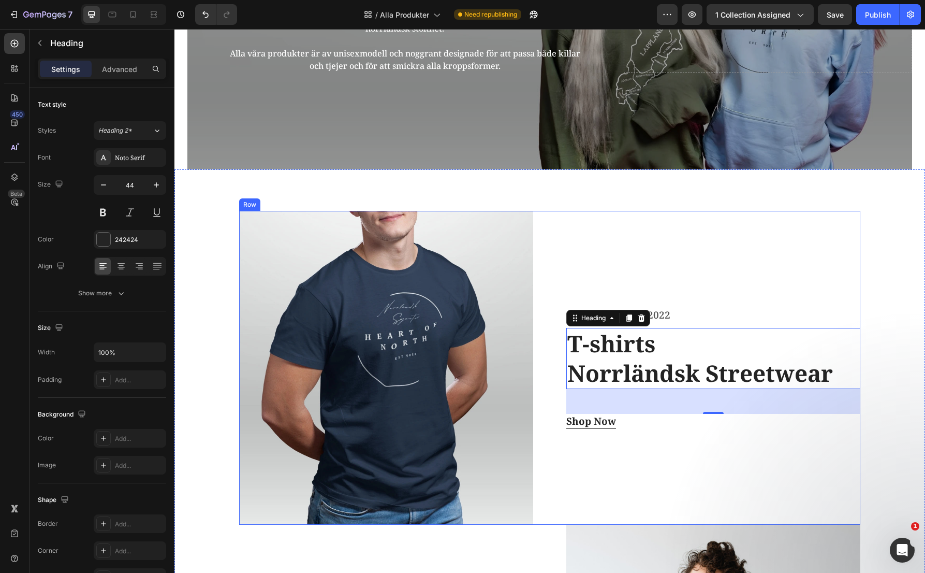
scroll to position [242, 0]
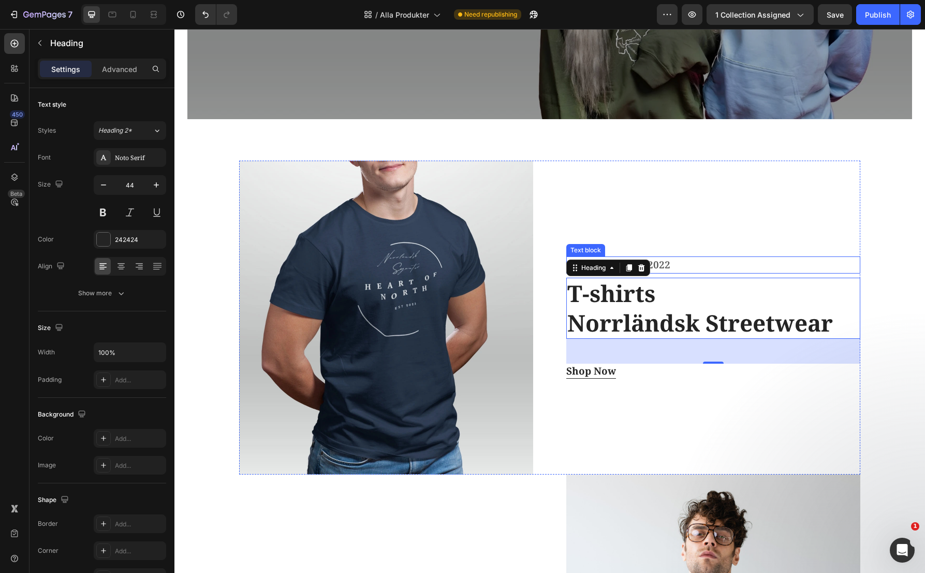
click at [671, 262] on p "Fashion Women 2022" at bounding box center [714, 264] width 292 height 15
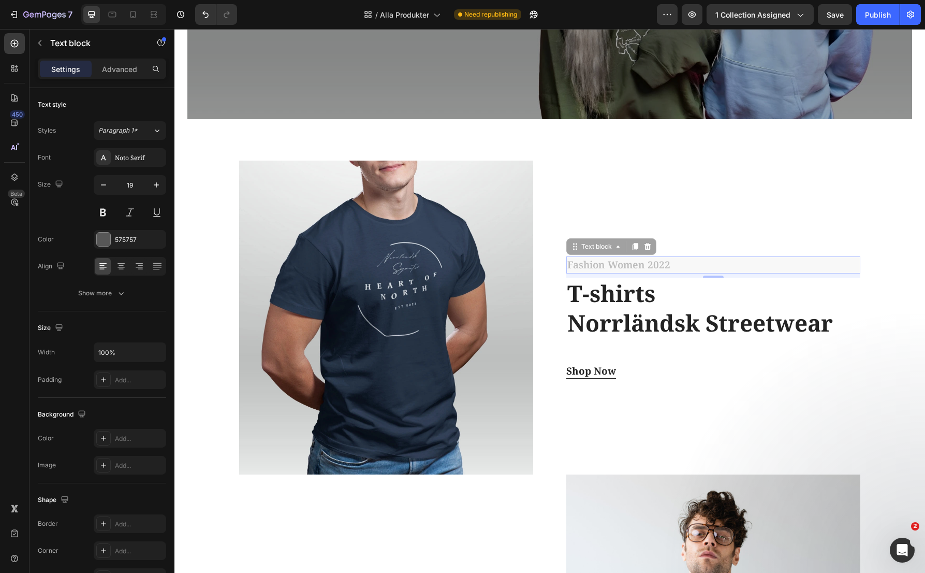
scroll to position [232, 0]
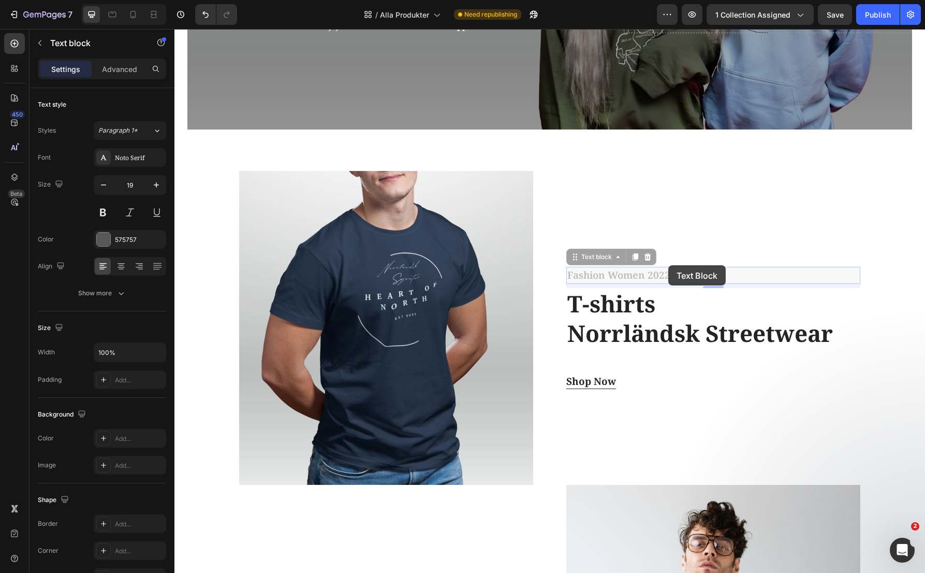
click at [669, 265] on div "Fashion Women 2022 Text block 8 Fashion Women 2022 Text block 8 T-shirts Norrlä…" at bounding box center [714, 328] width 294 height 314
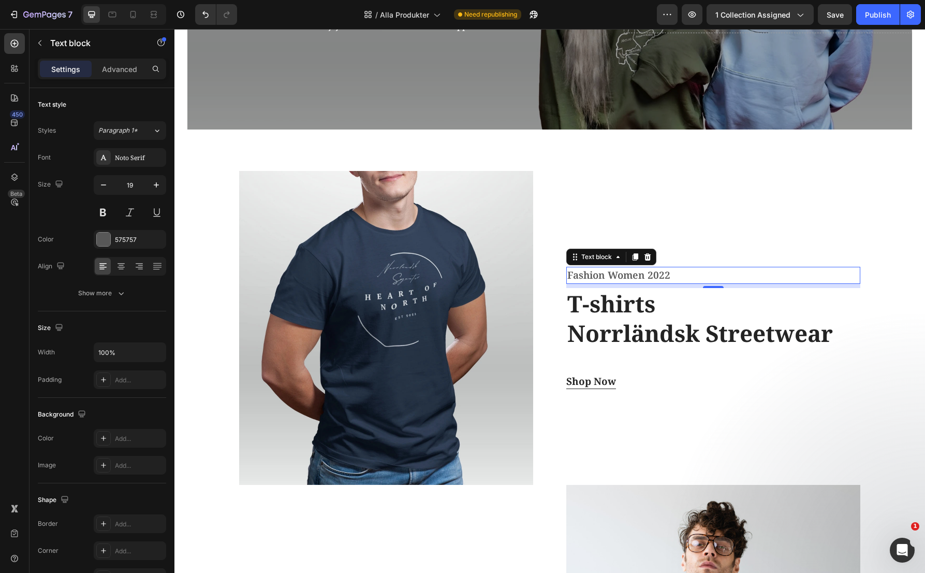
click at [670, 277] on p "Fashion Women 2022" at bounding box center [714, 275] width 292 height 15
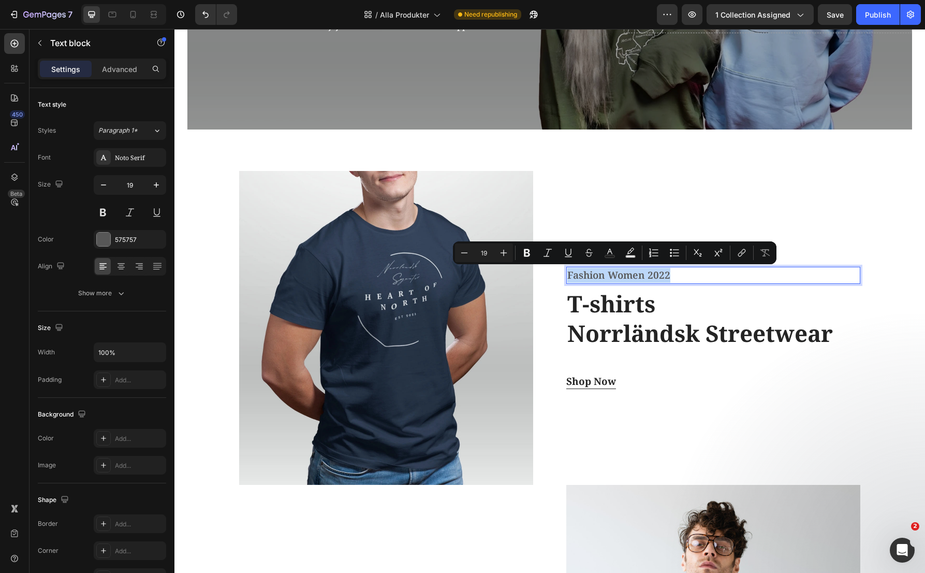
type input "16"
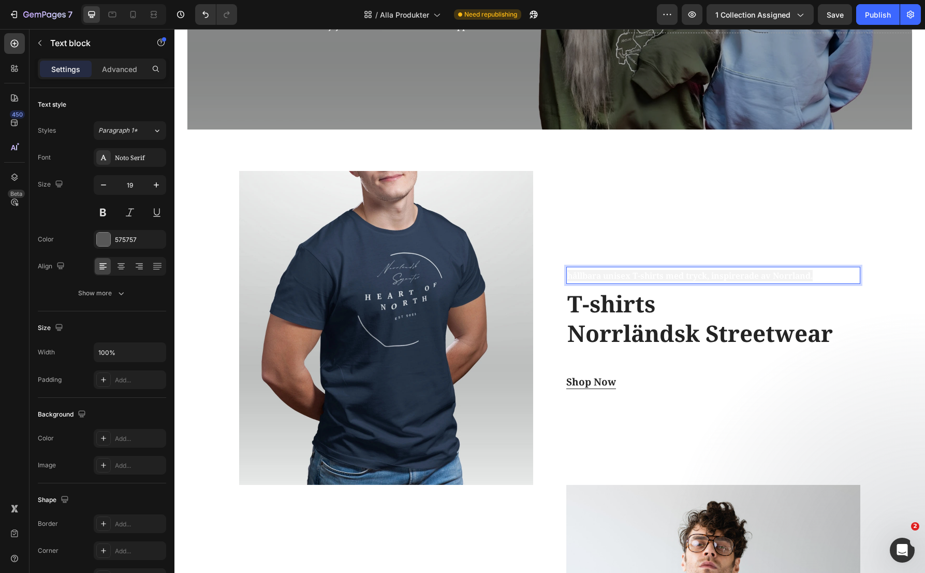
click at [670, 277] on span "hållbara unisex T-shirts med tryck, inspirerade av Norrland." at bounding box center [690, 275] width 245 height 11
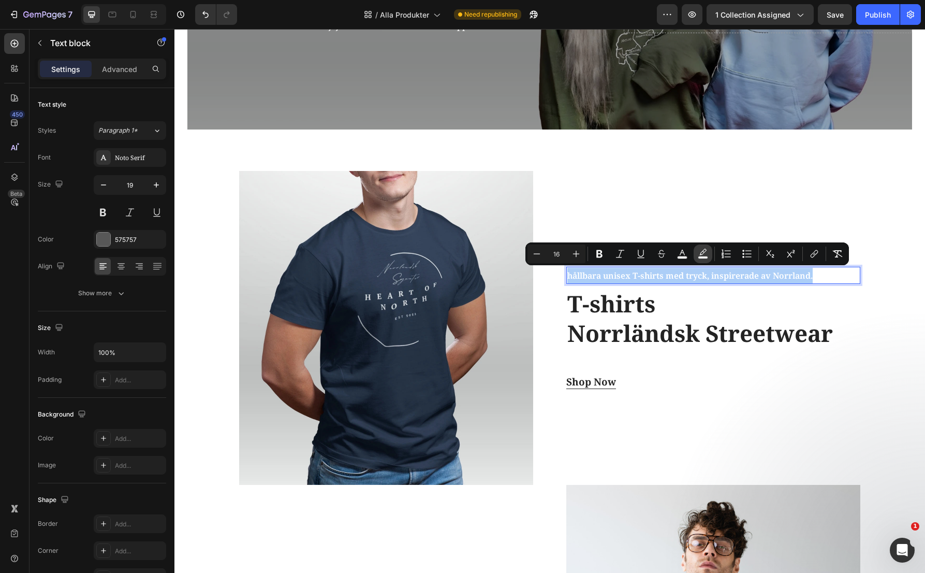
click at [704, 255] on icon "Editor contextual toolbar" at bounding box center [703, 254] width 10 height 10
type input "F3F3F3"
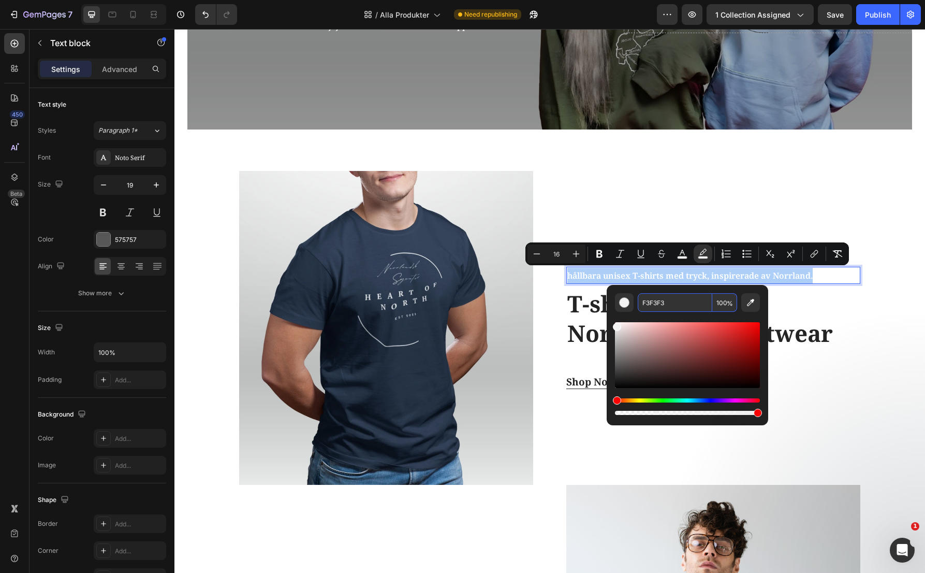
click at [660, 302] on input "F3F3F3" at bounding box center [675, 302] width 75 height 19
type input "F3F3F3"
click at [761, 316] on div "F3F3F3 100 %" at bounding box center [688, 351] width 162 height 132
click at [696, 297] on input "F3F3F3" at bounding box center [675, 302] width 75 height 19
click at [613, 317] on div "F3F3F3 100 %" at bounding box center [688, 351] width 162 height 132
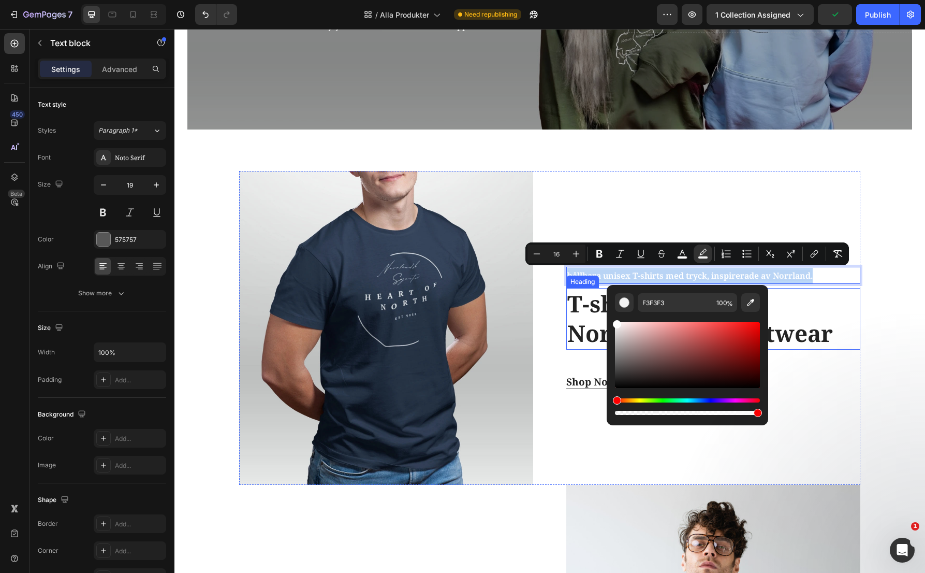
type input "FFFFFF"
drag, startPoint x: 793, startPoint y: 355, endPoint x: 598, endPoint y: 300, distance: 203.3
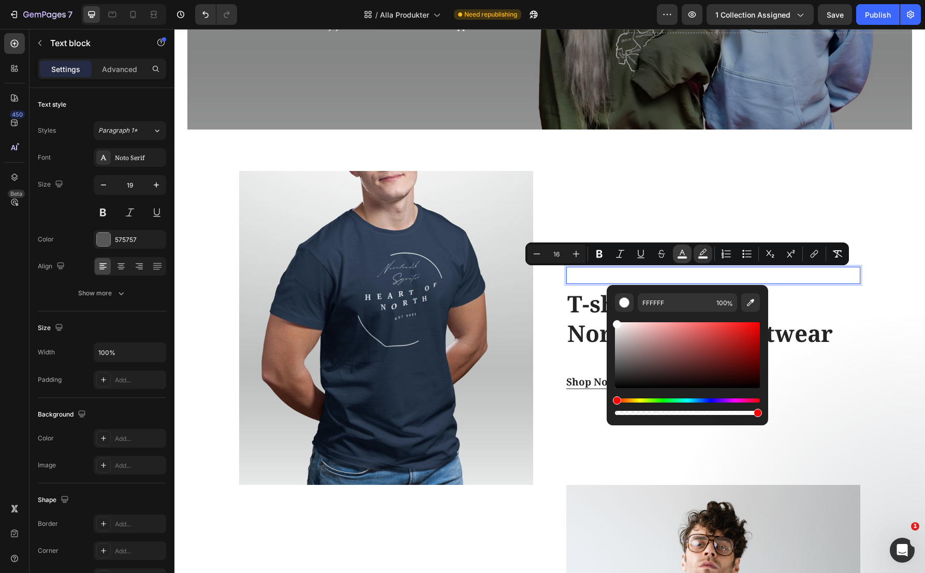
click at [679, 254] on icon "Editor contextual toolbar" at bounding box center [682, 254] width 10 height 10
type input "FFFFFF"
drag, startPoint x: 616, startPoint y: 324, endPoint x: 611, endPoint y: 412, distance: 87.6
click at [611, 412] on div "FFFFFF 100 %" at bounding box center [688, 351] width 162 height 132
type input "000000"
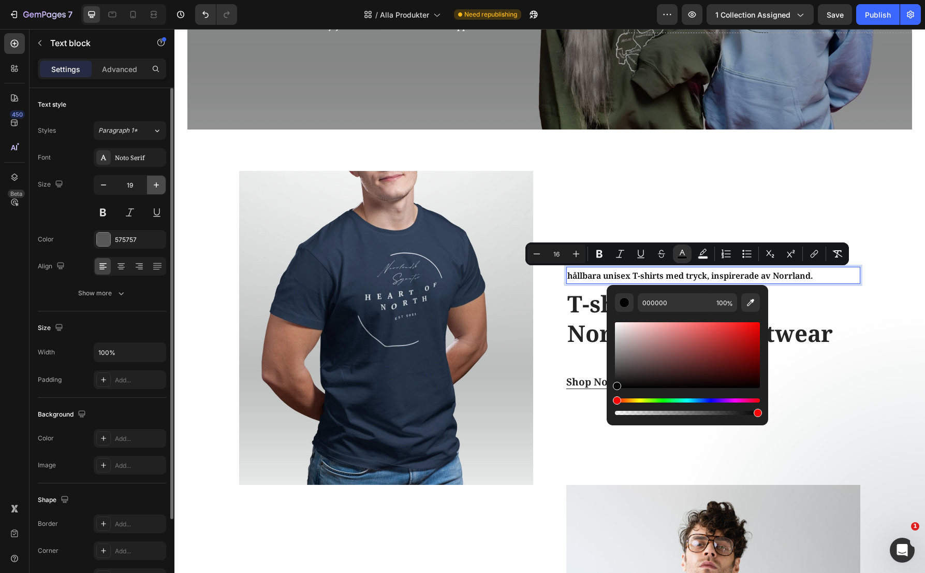
click at [160, 182] on icon "button" at bounding box center [156, 185] width 10 height 10
type input "20"
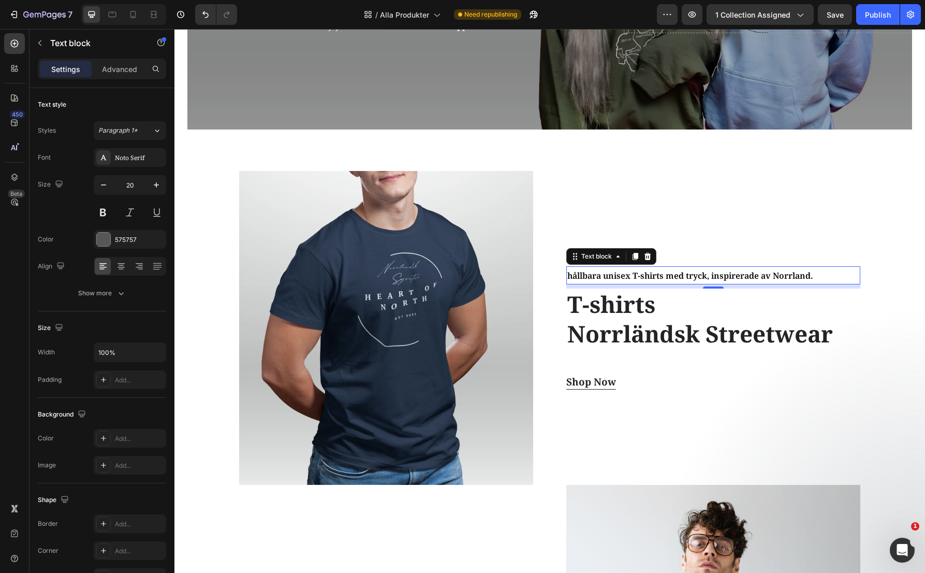
click at [613, 276] on span "hållbara unisex T-shirts med tryck, inspirerade av Norrland." at bounding box center [690, 275] width 245 height 11
click at [568, 273] on span "hållbara unisex T-shirts med tryck, inspirerade av Norrland." at bounding box center [690, 275] width 245 height 11
click at [816, 277] on p "Hållbara unisex T-shirts med tryck, inspirerade av Norrland." at bounding box center [714, 275] width 292 height 16
click at [634, 384] on div "Shop Now Button" at bounding box center [714, 381] width 294 height 15
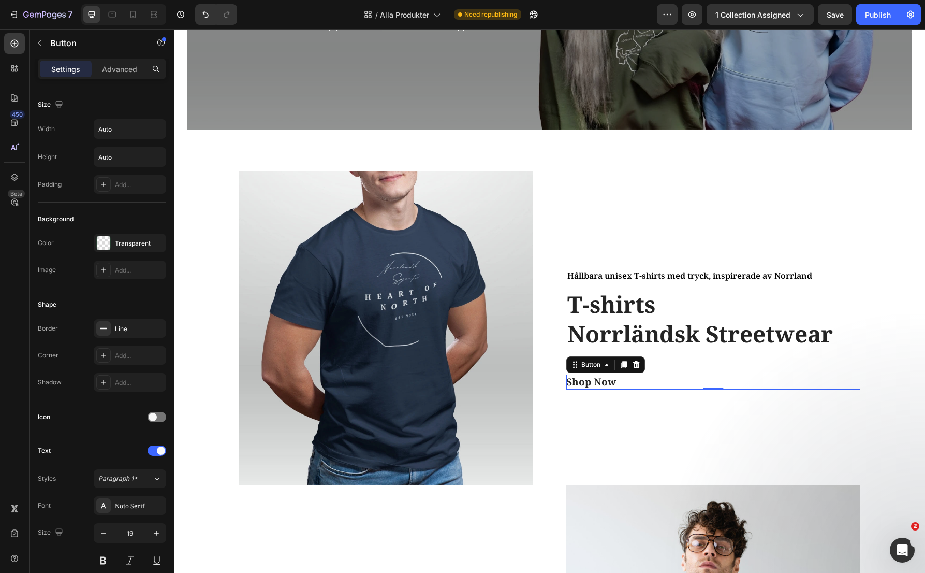
click at [634, 384] on div "Shop Now Button 0" at bounding box center [714, 381] width 294 height 15
click at [624, 384] on div "Shop Now Button 0" at bounding box center [714, 381] width 294 height 15
click at [604, 381] on div "Shop Now" at bounding box center [592, 381] width 50 height 15
click at [604, 381] on p "Shop Now" at bounding box center [592, 381] width 50 height 15
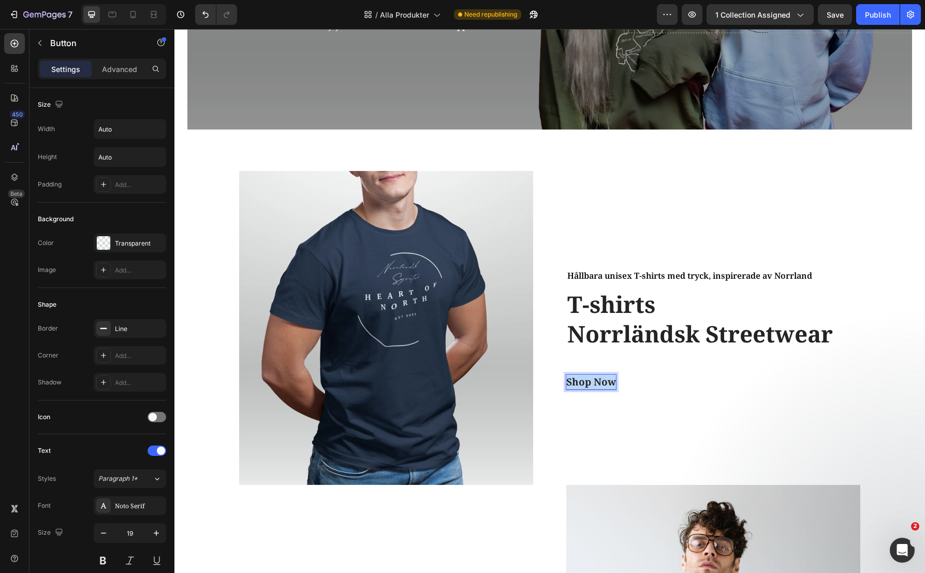
click at [604, 381] on p "Shop Now" at bounding box center [592, 381] width 50 height 15
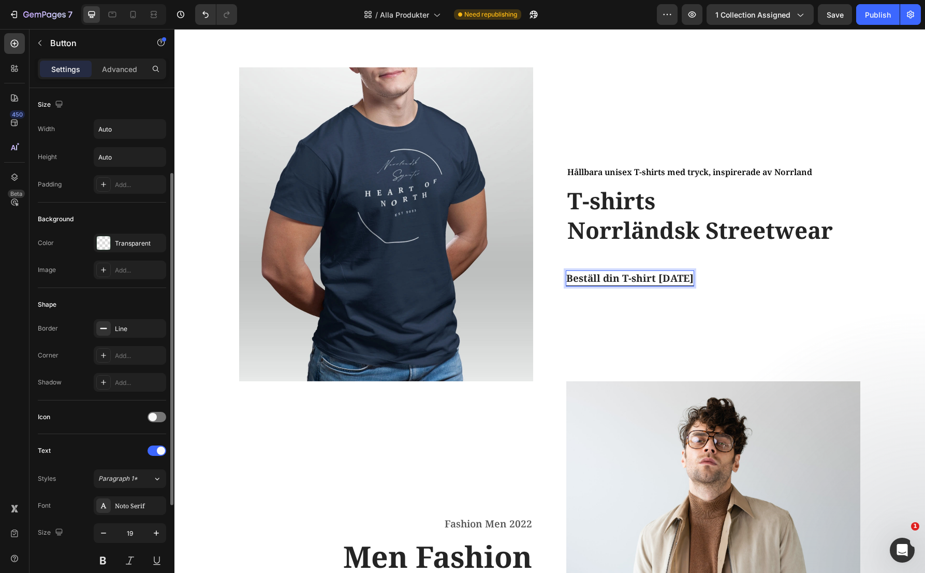
scroll to position [104, 0]
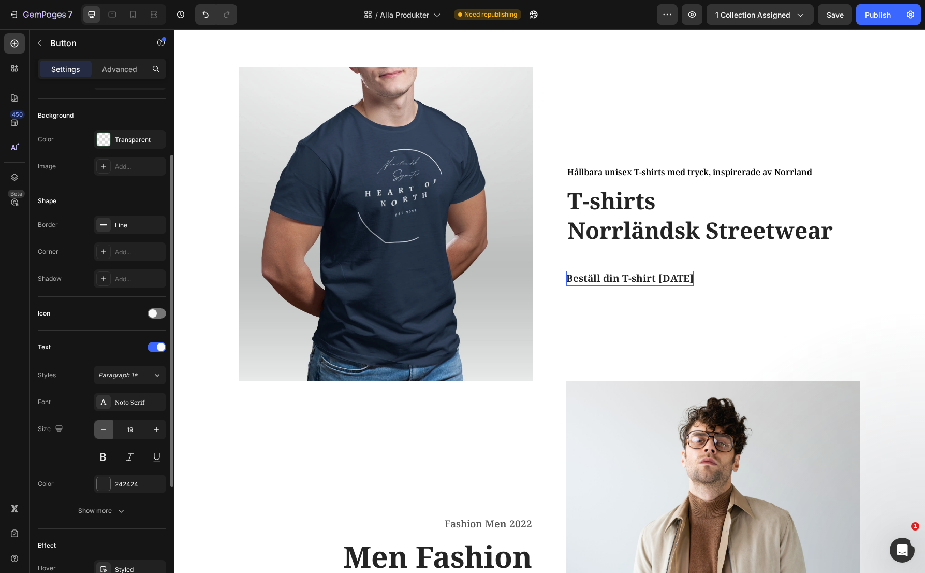
click at [101, 430] on icon "button" at bounding box center [103, 429] width 10 height 10
click at [157, 429] on icon "button" at bounding box center [156, 429] width 5 height 5
type input "20"
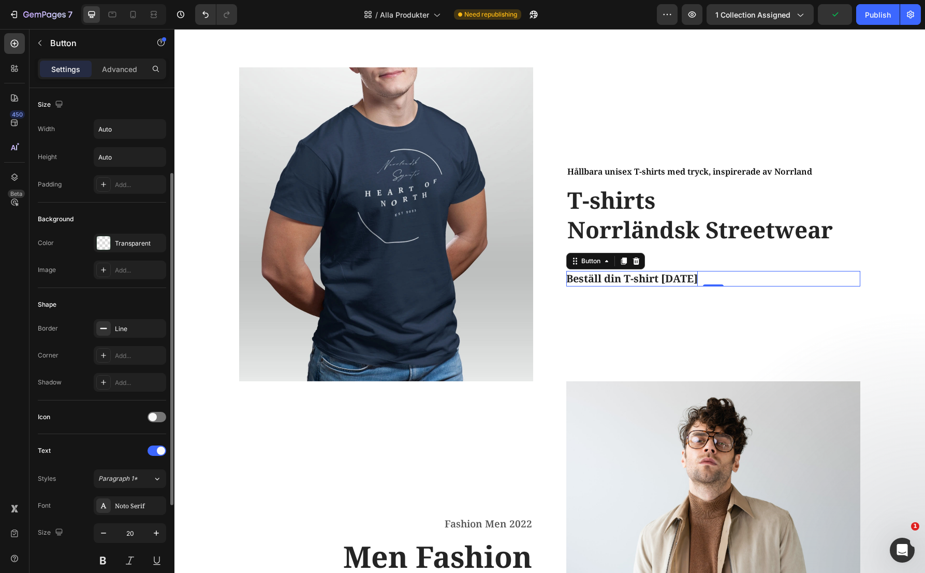
scroll to position [155, 0]
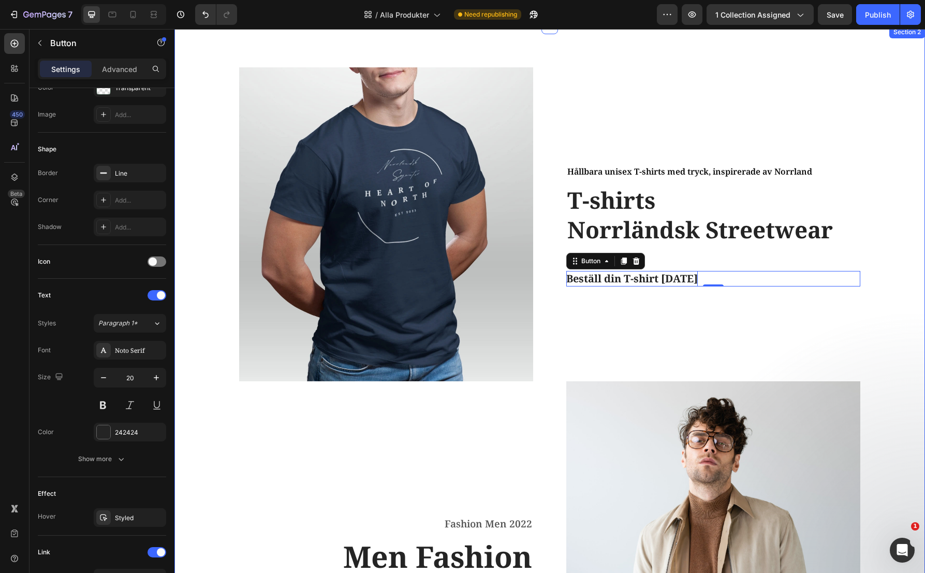
click at [883, 309] on div "Image Hållbara unisex T-shirts med tryck, inspirerade av Norrland Text block T-…" at bounding box center [549, 408] width 735 height 683
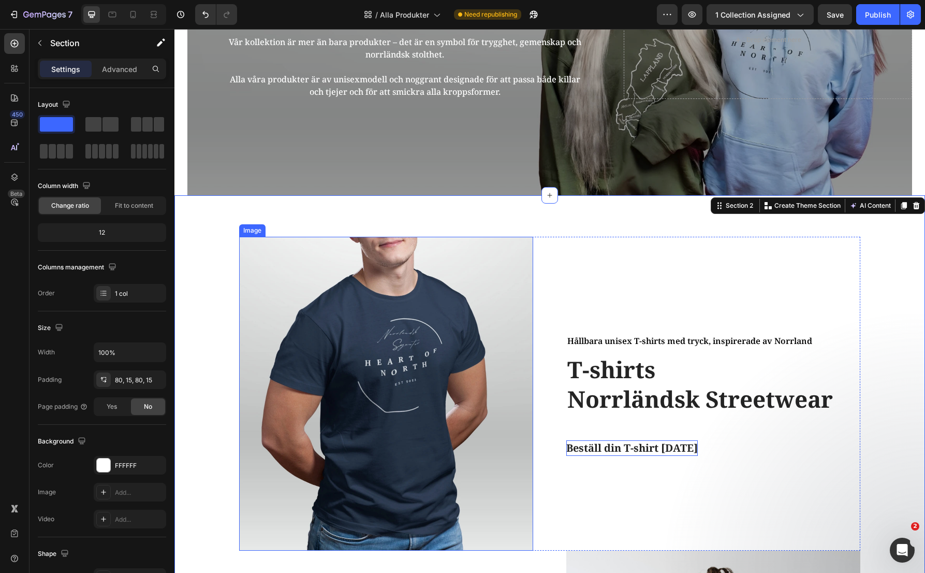
scroll to position [128, 0]
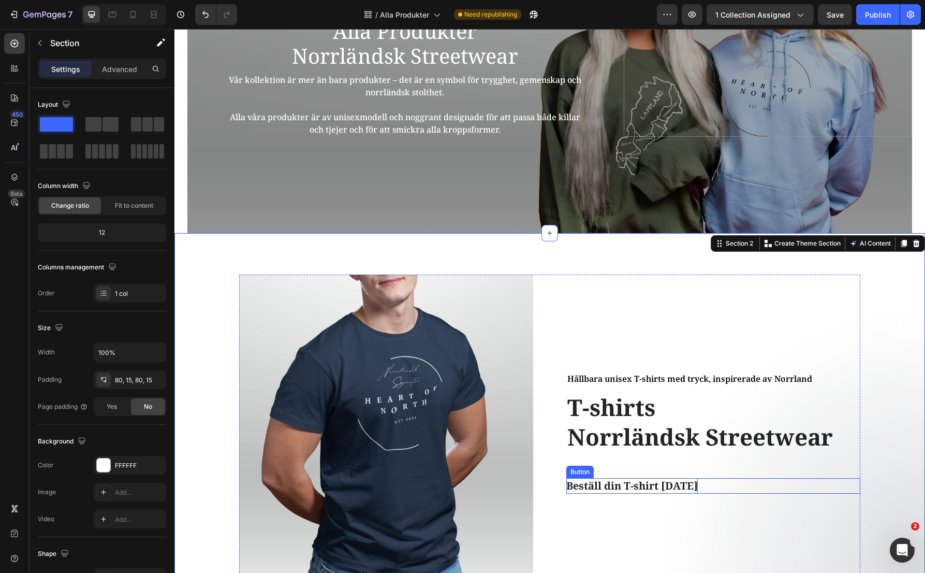
click at [699, 491] on div "Beställ din T-shirt [DATE] Button" at bounding box center [714, 486] width 294 height 16
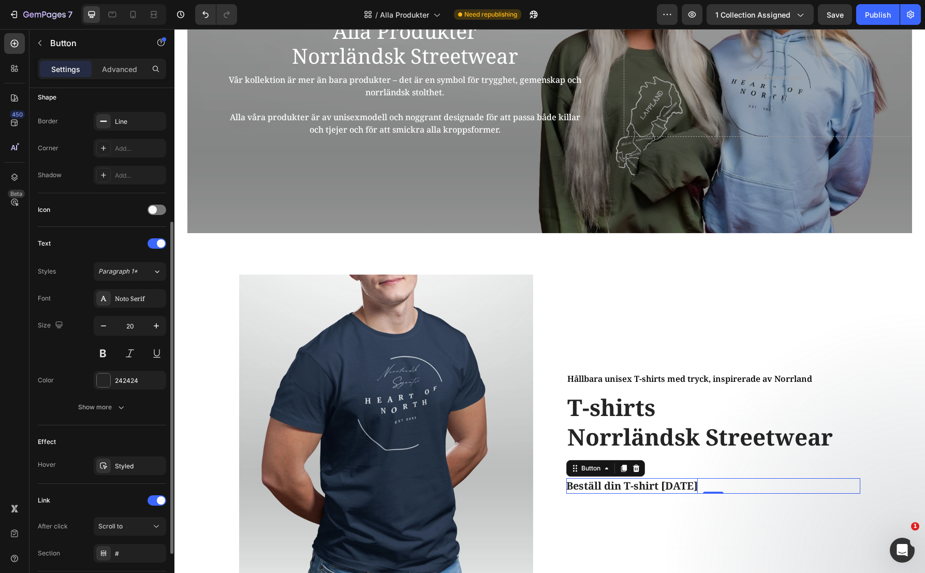
scroll to position [259, 0]
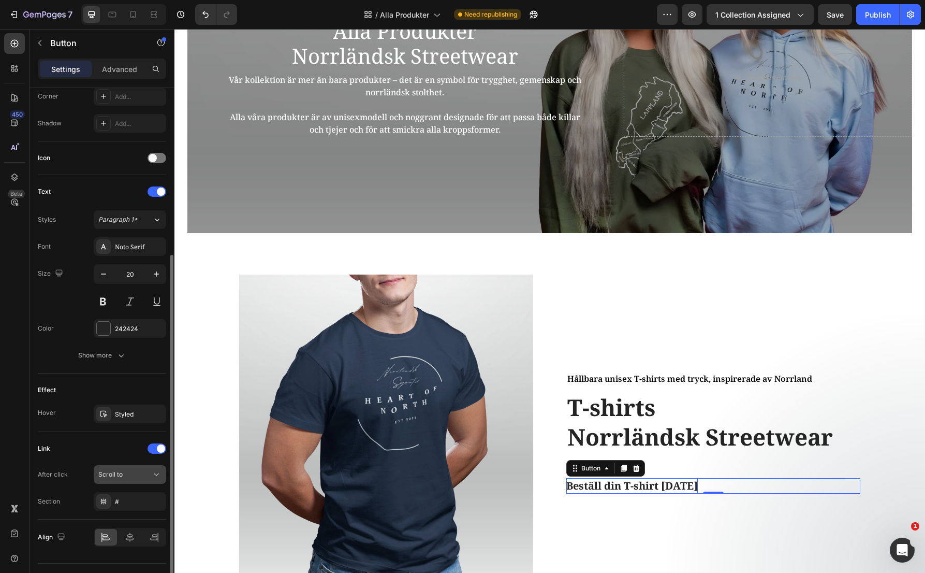
click at [153, 473] on icon at bounding box center [156, 474] width 10 height 10
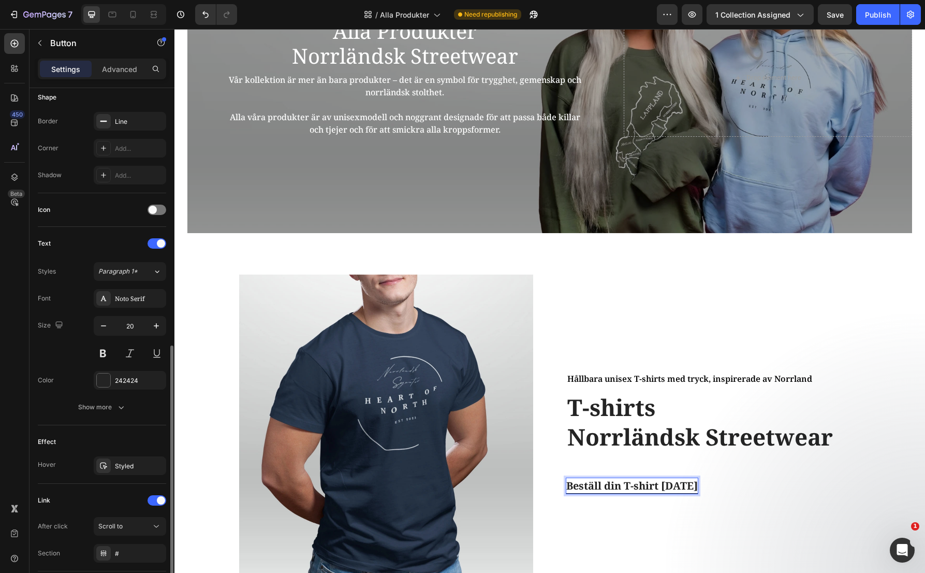
scroll to position [282, 0]
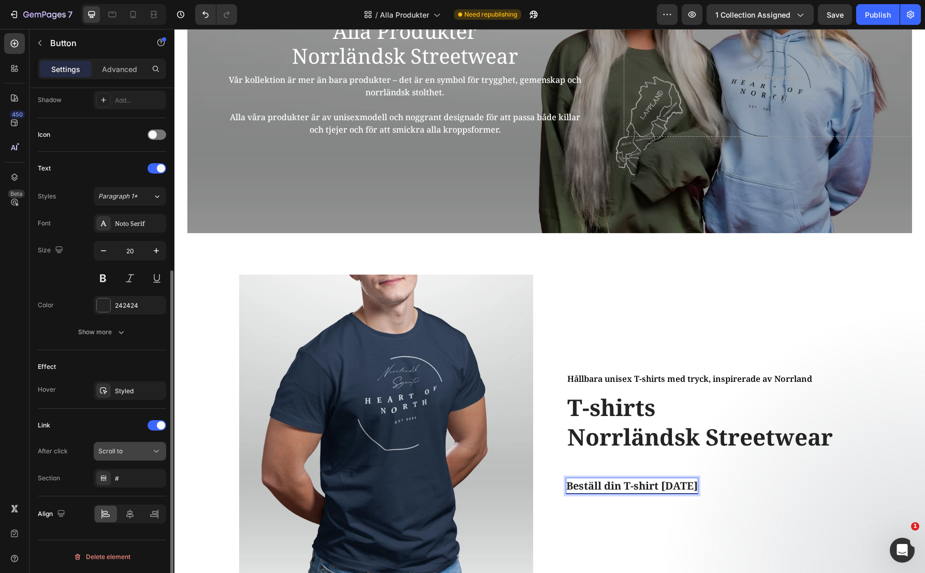
click at [152, 446] on icon at bounding box center [156, 451] width 10 height 10
click at [157, 428] on div at bounding box center [157, 425] width 19 height 10
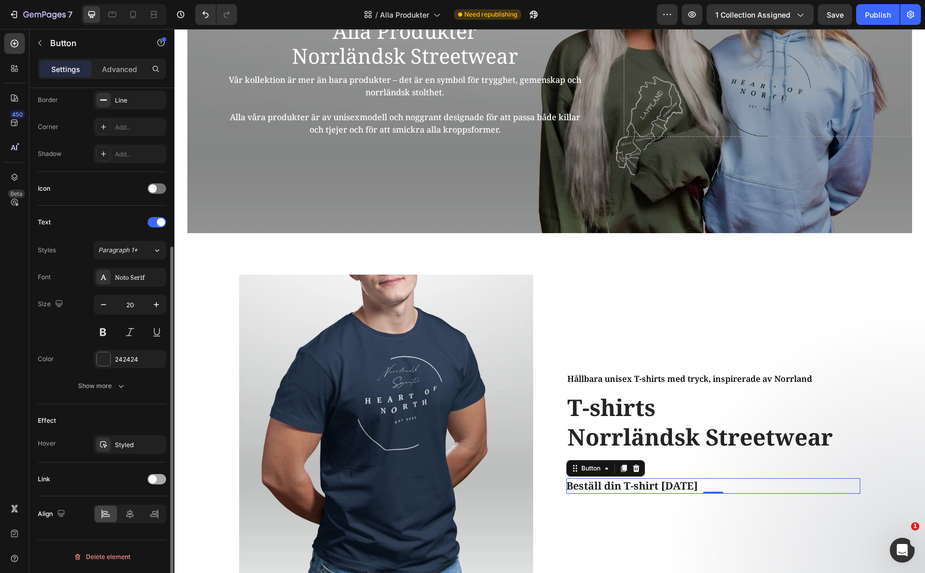
scroll to position [228, 0]
click at [151, 481] on span at bounding box center [153, 479] width 8 height 8
click at [132, 445] on div "Styled" at bounding box center [130, 444] width 30 height 9
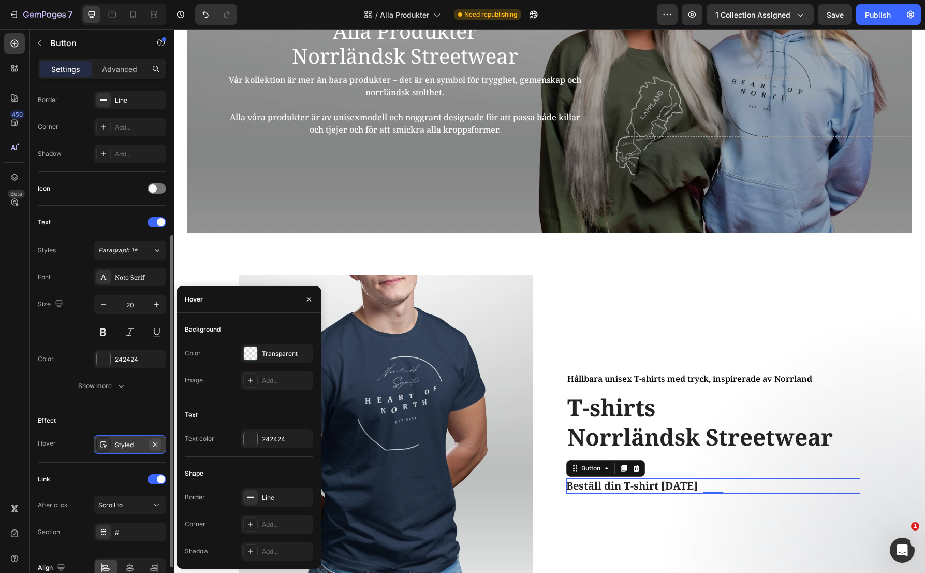
click at [156, 444] on icon "button" at bounding box center [155, 444] width 4 height 4
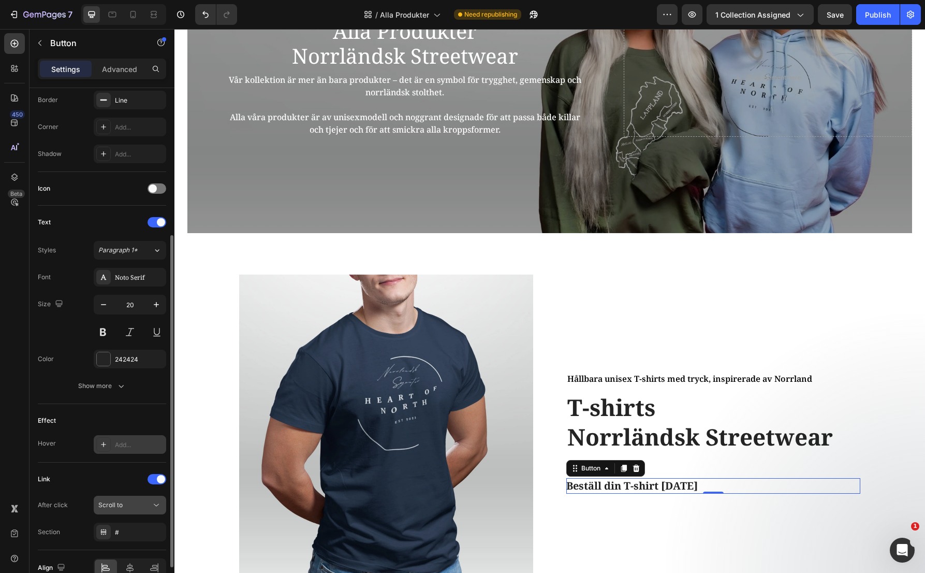
click at [137, 503] on div "Scroll to" at bounding box center [124, 504] width 53 height 9
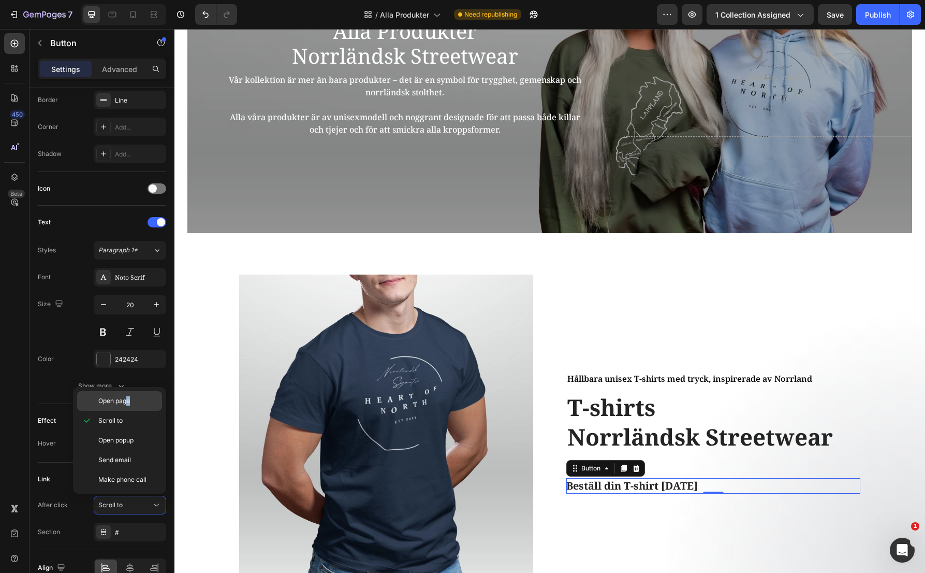
click at [129, 408] on div "Open page" at bounding box center [119, 401] width 85 height 20
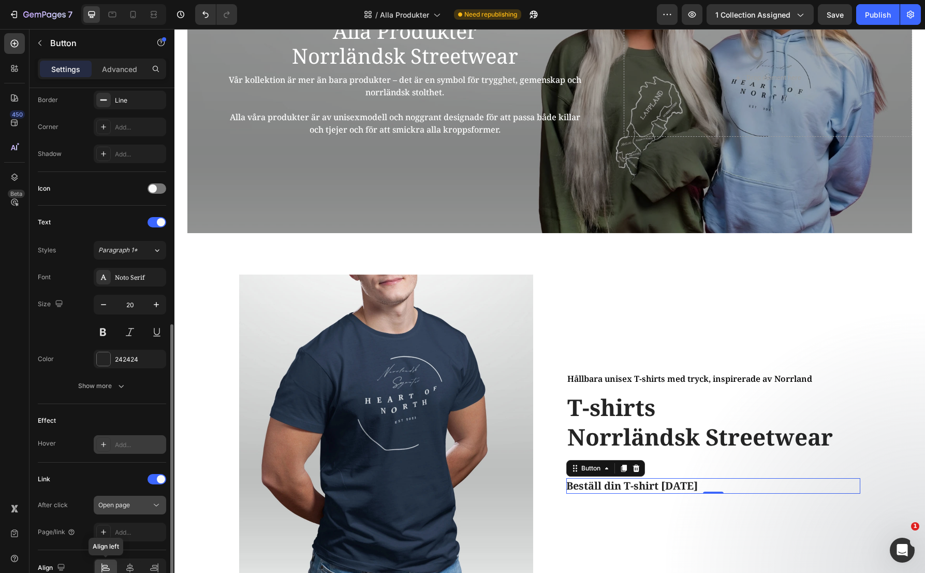
scroll to position [282, 0]
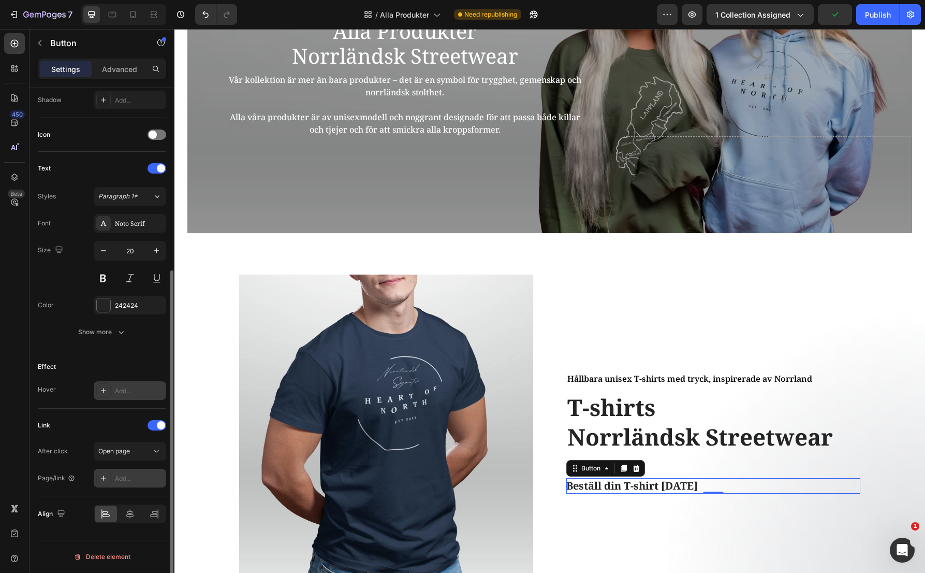
click at [105, 478] on icon at bounding box center [103, 477] width 5 height 5
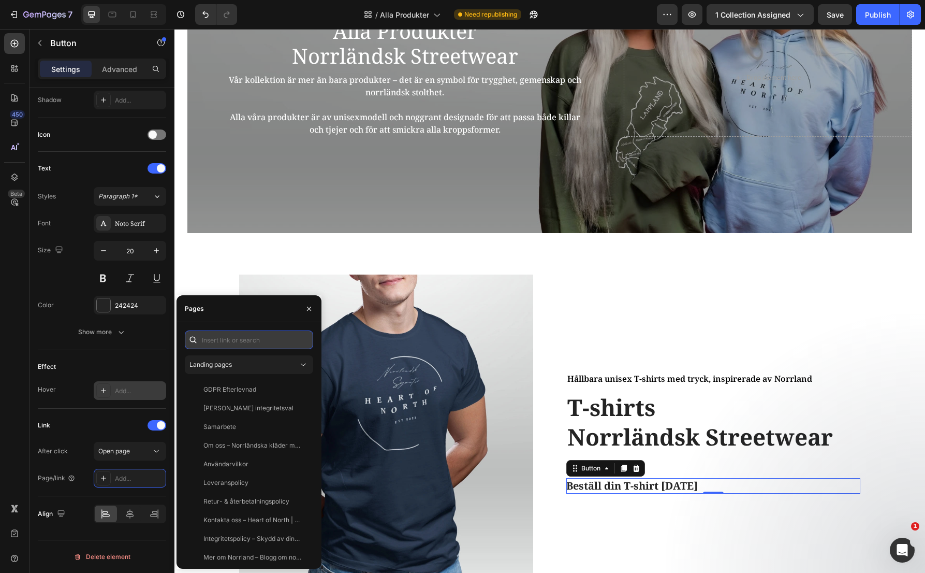
click at [245, 346] on input "text" at bounding box center [249, 339] width 128 height 19
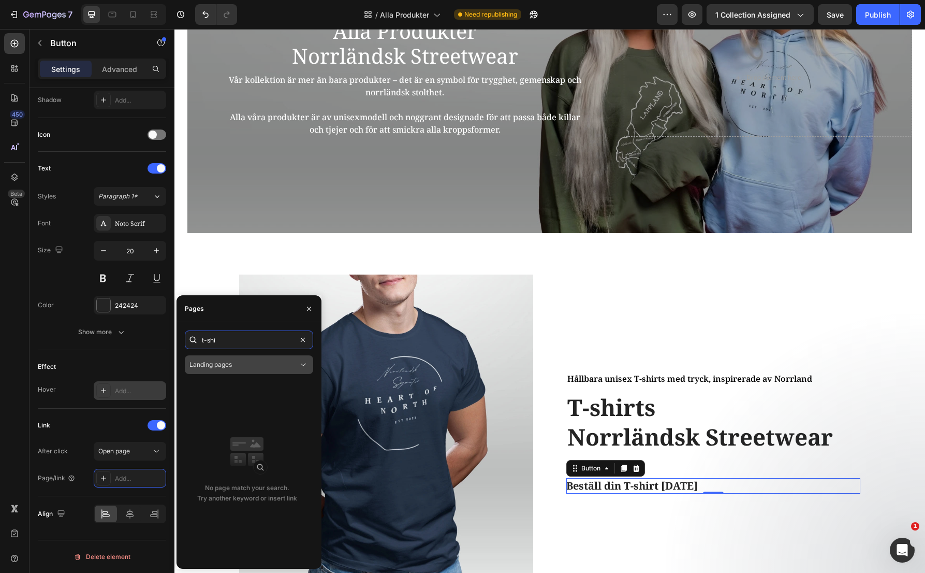
type input "t-shi"
click at [304, 365] on icon at bounding box center [303, 365] width 5 height 3
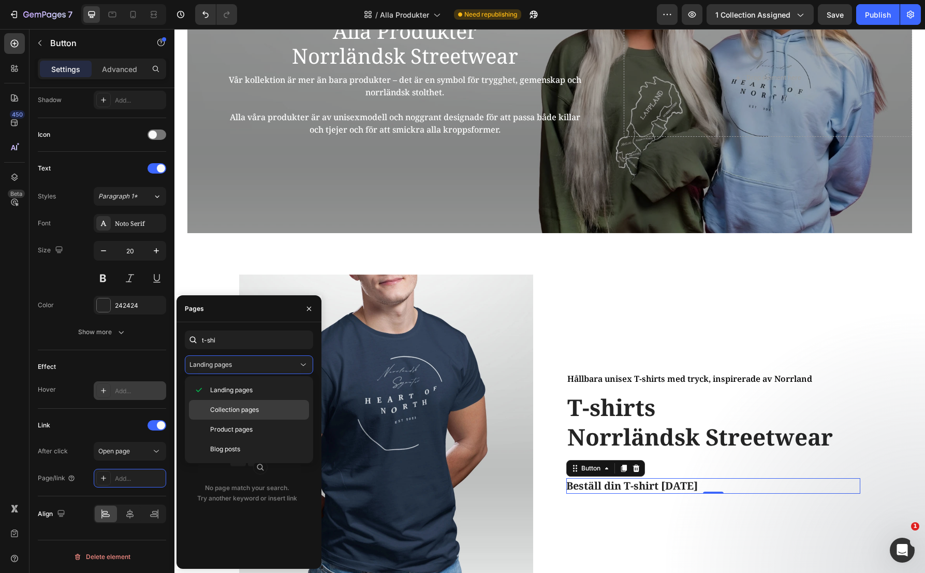
click at [259, 412] on span "Collection pages" at bounding box center [234, 409] width 49 height 9
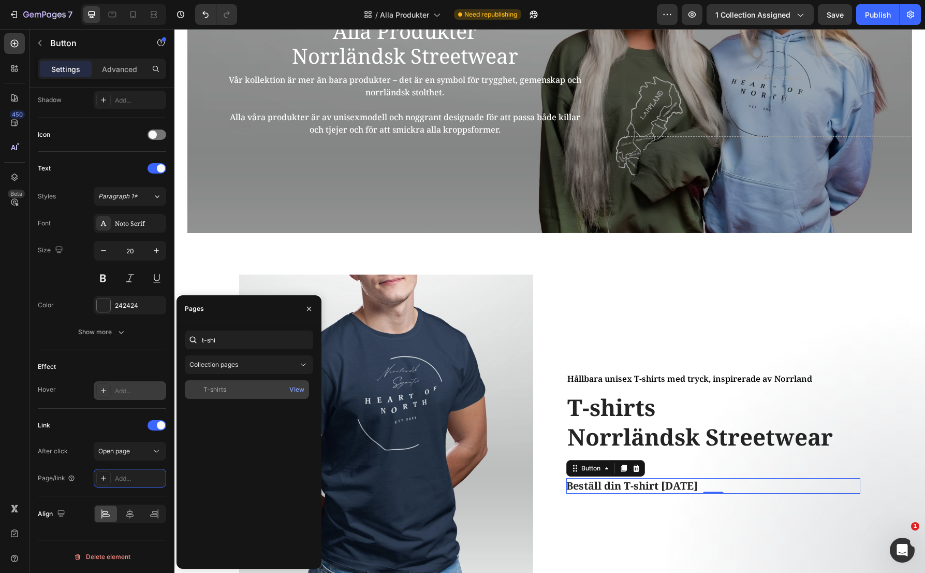
click at [216, 389] on div "T-shirts" at bounding box center [215, 389] width 23 height 9
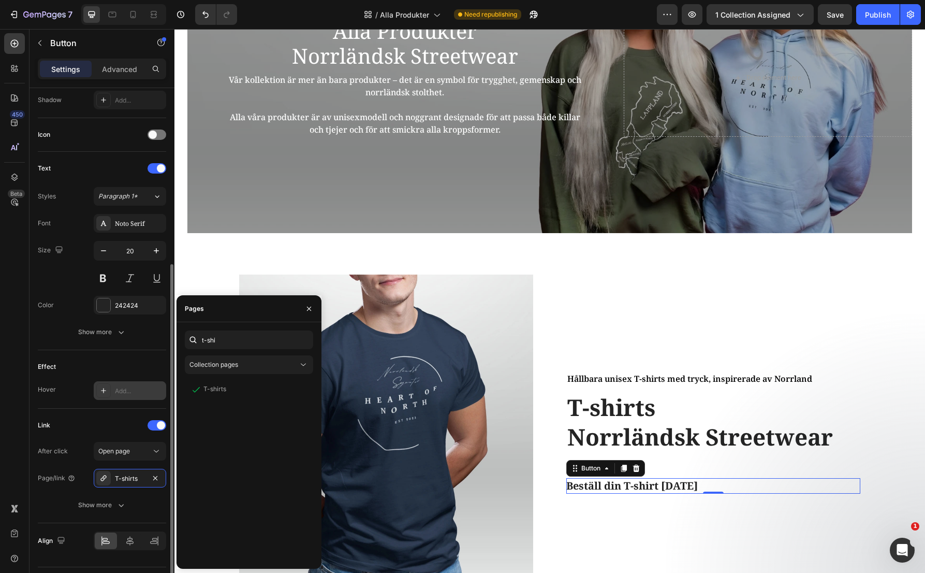
click at [110, 425] on div "Link" at bounding box center [102, 425] width 128 height 17
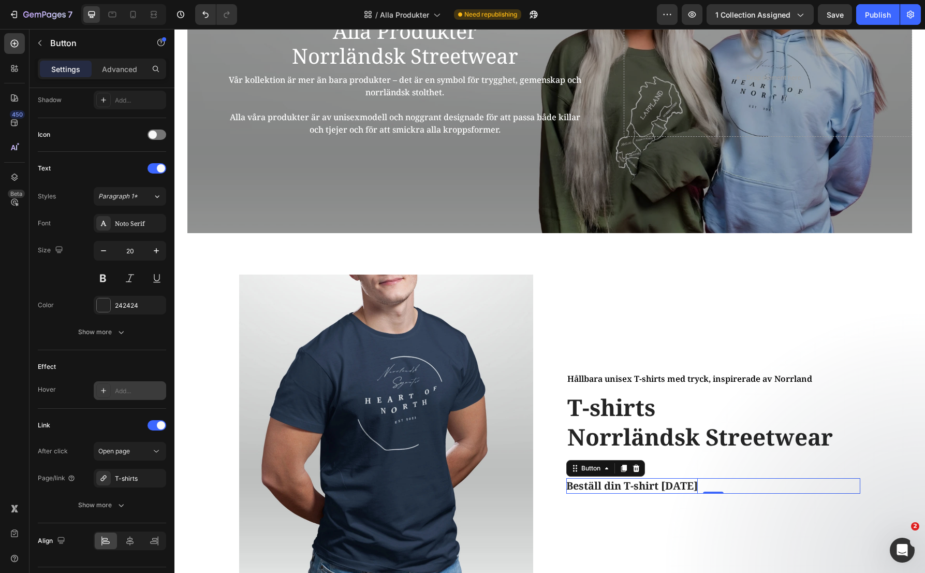
click at [681, 487] on p "Beställ din T-shirt [DATE]" at bounding box center [633, 486] width 132 height 16
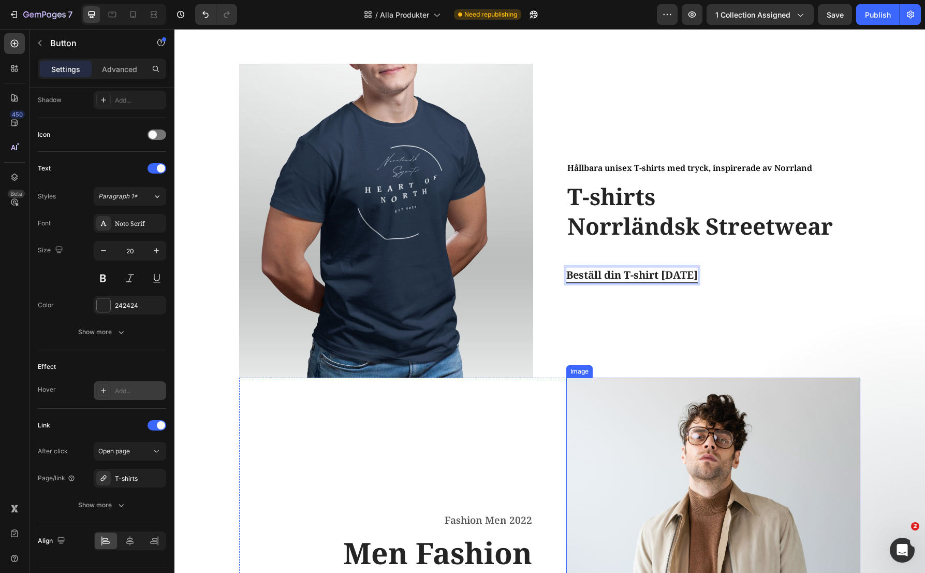
scroll to position [335, 0]
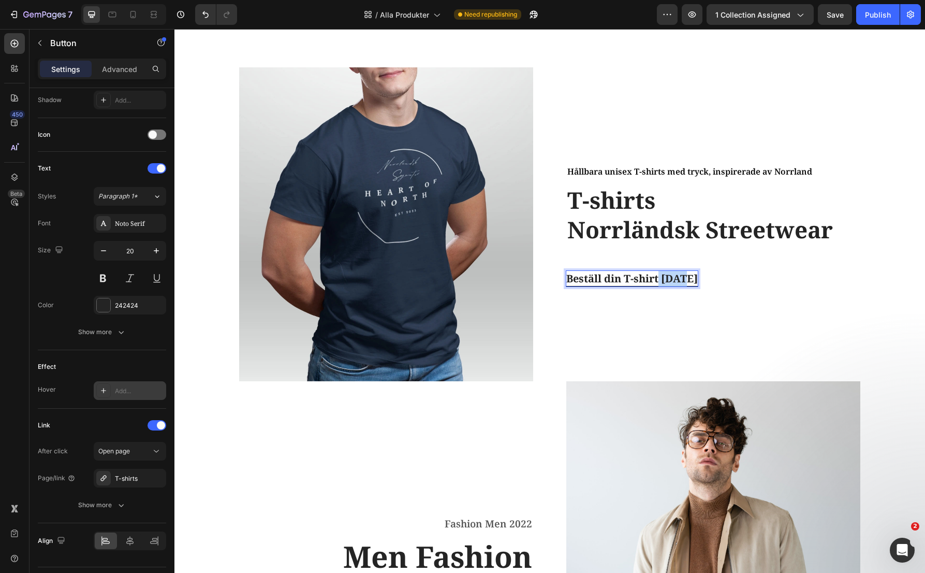
drag, startPoint x: 657, startPoint y: 279, endPoint x: 691, endPoint y: 279, distance: 34.2
click at [691, 279] on div "Beställ din T-shirt [DATE] Button 0" at bounding box center [714, 279] width 294 height 16
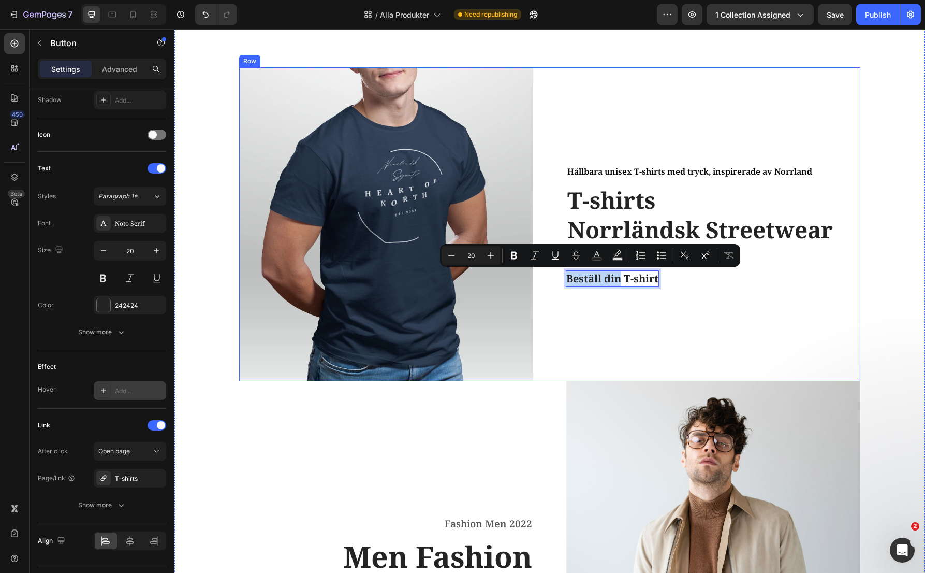
drag, startPoint x: 617, startPoint y: 278, endPoint x: 560, endPoint y: 280, distance: 56.5
click at [560, 280] on div "Image Hållbara unisex T-shirts med tryck, inspirerade av Norrland Text block T-…" at bounding box center [549, 224] width 621 height 314
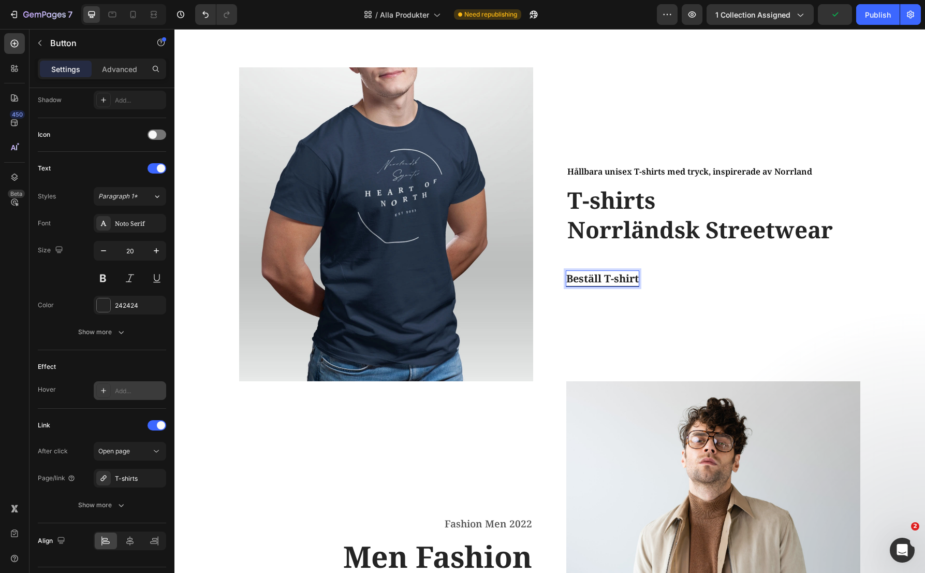
click at [635, 281] on p "Beställ T-shirt" at bounding box center [603, 279] width 73 height 16
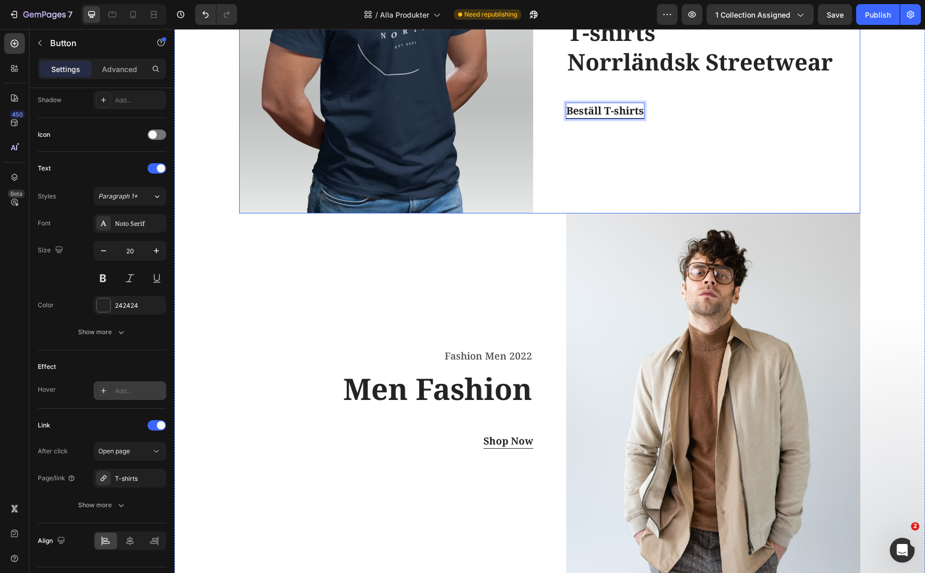
scroll to position [542, 0]
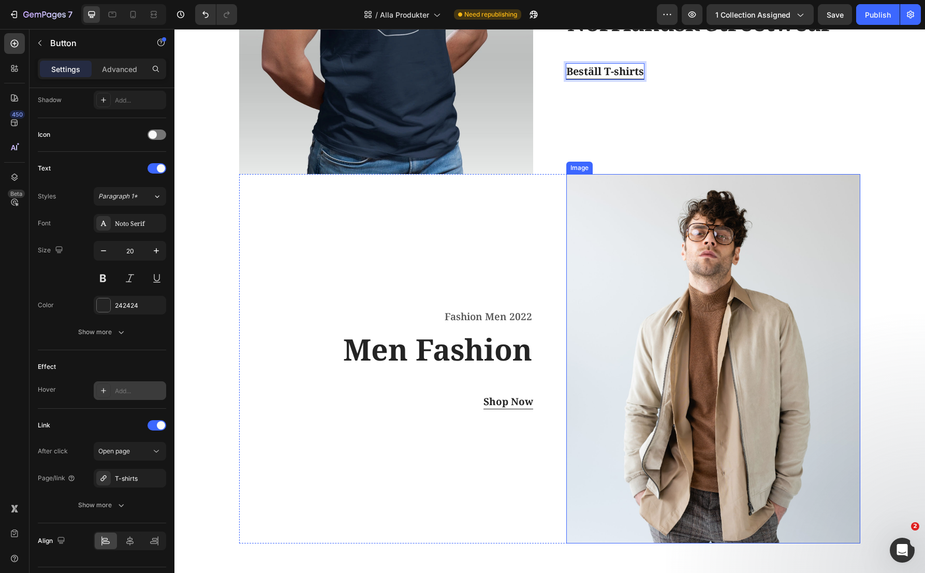
click at [718, 269] on img at bounding box center [714, 358] width 294 height 369
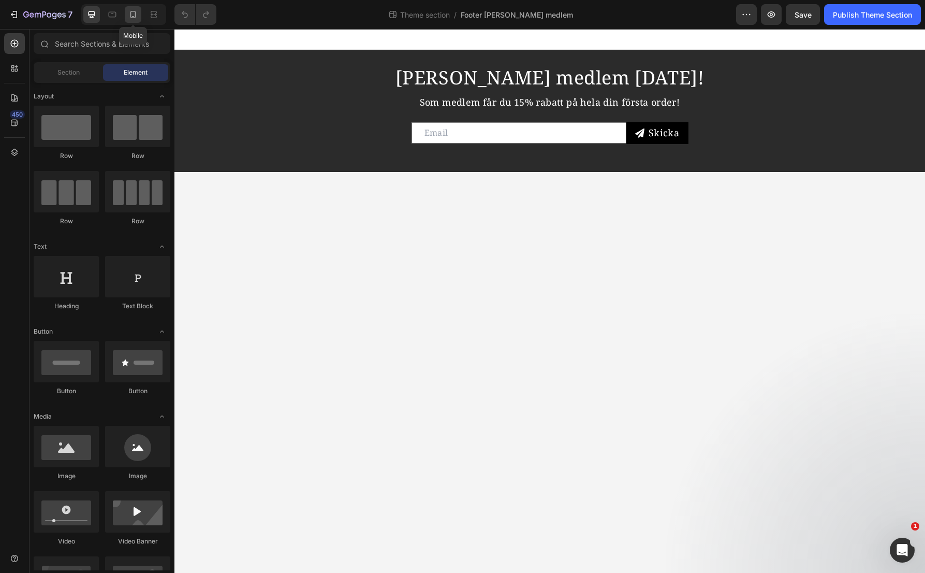
click at [137, 14] on icon at bounding box center [133, 14] width 10 height 10
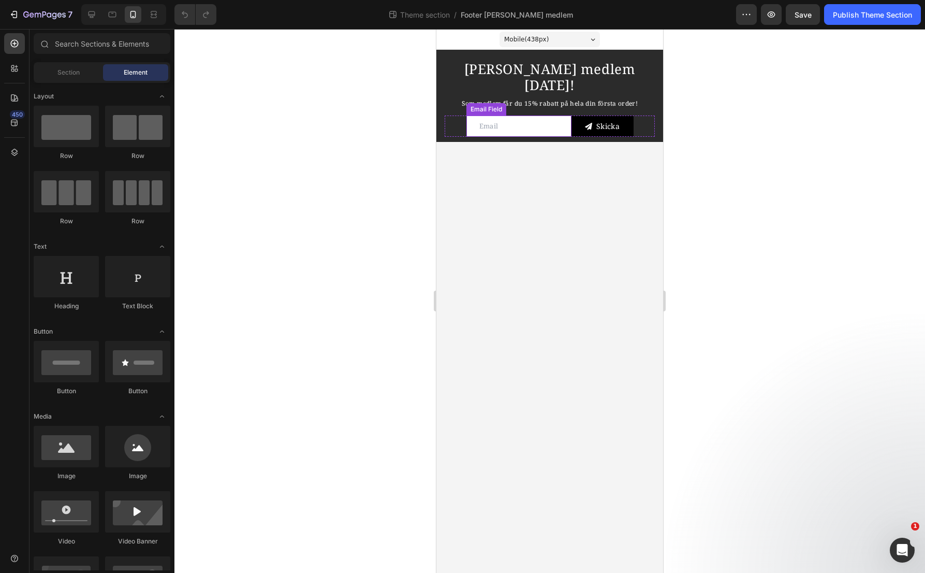
click at [519, 117] on input "email" at bounding box center [519, 125] width 105 height 21
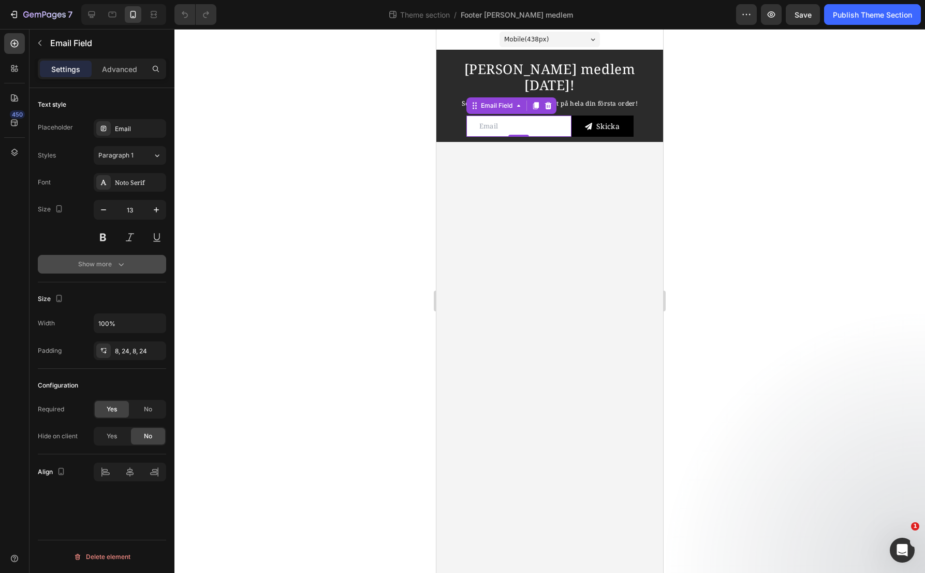
click at [122, 262] on icon "button" at bounding box center [121, 264] width 10 height 10
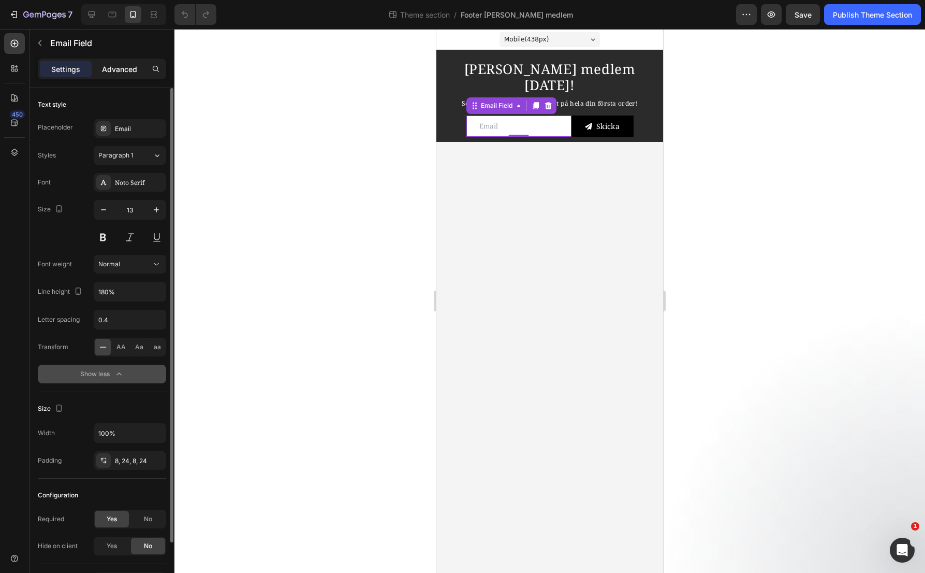
click at [108, 75] on div "Advanced" at bounding box center [120, 69] width 52 height 17
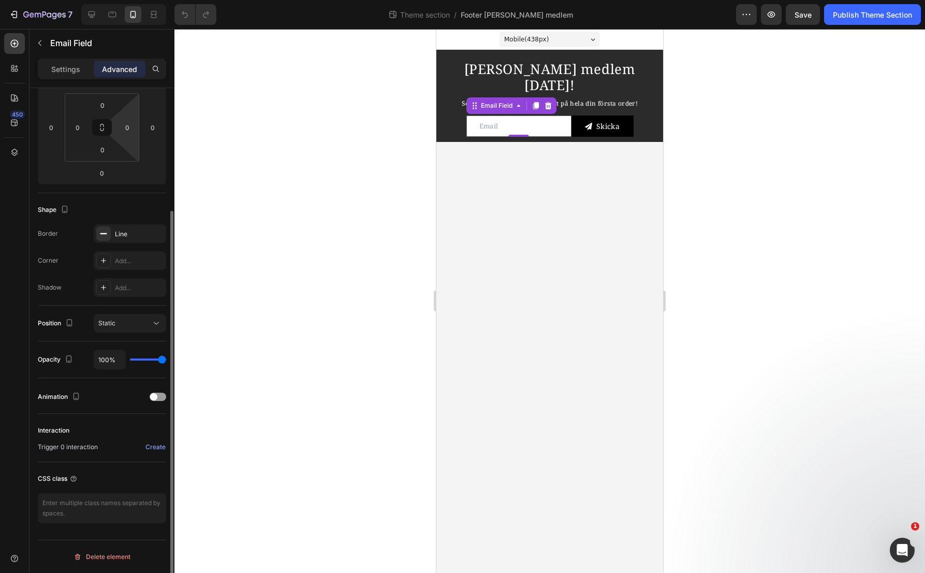
scroll to position [109, 0]
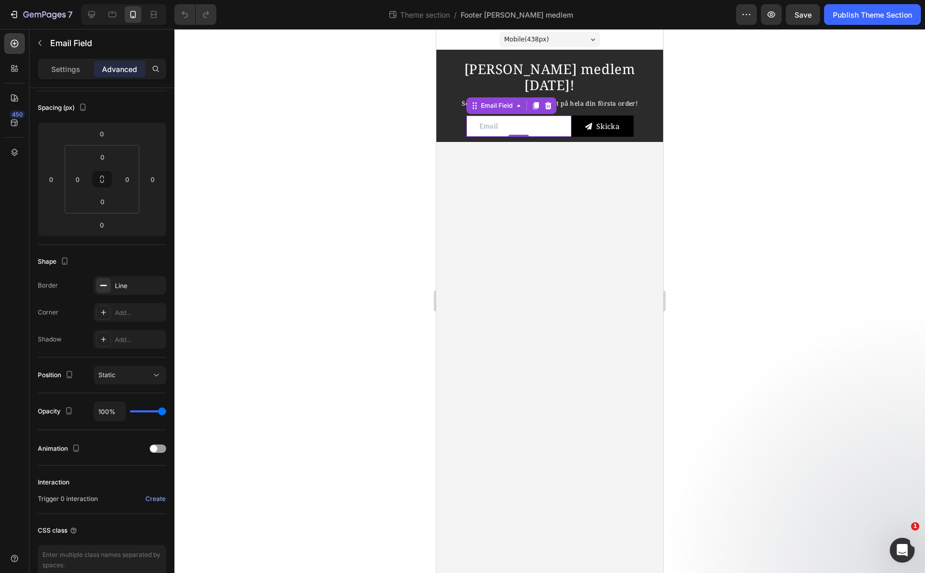
click at [280, 208] on div at bounding box center [550, 301] width 751 height 544
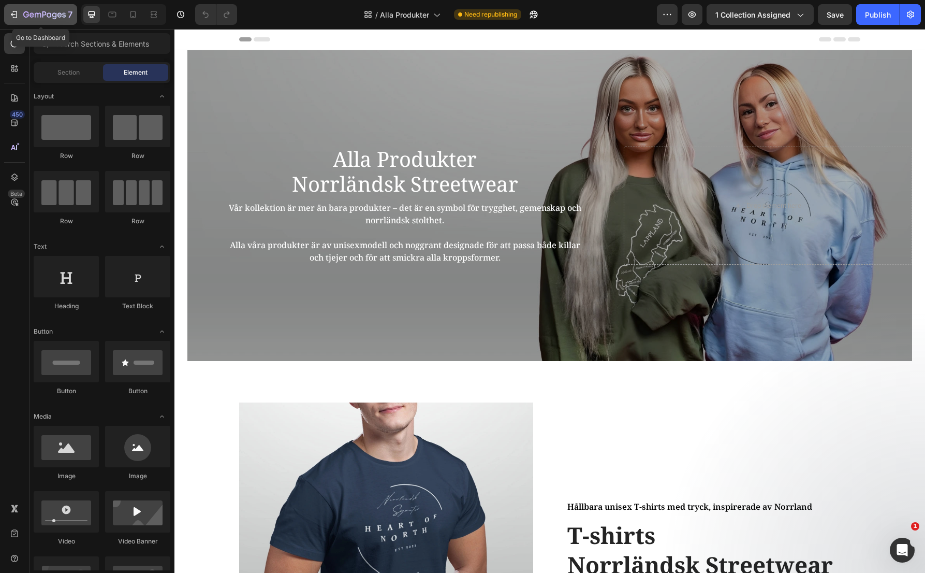
click at [19, 12] on div "7" at bounding box center [41, 14] width 64 height 12
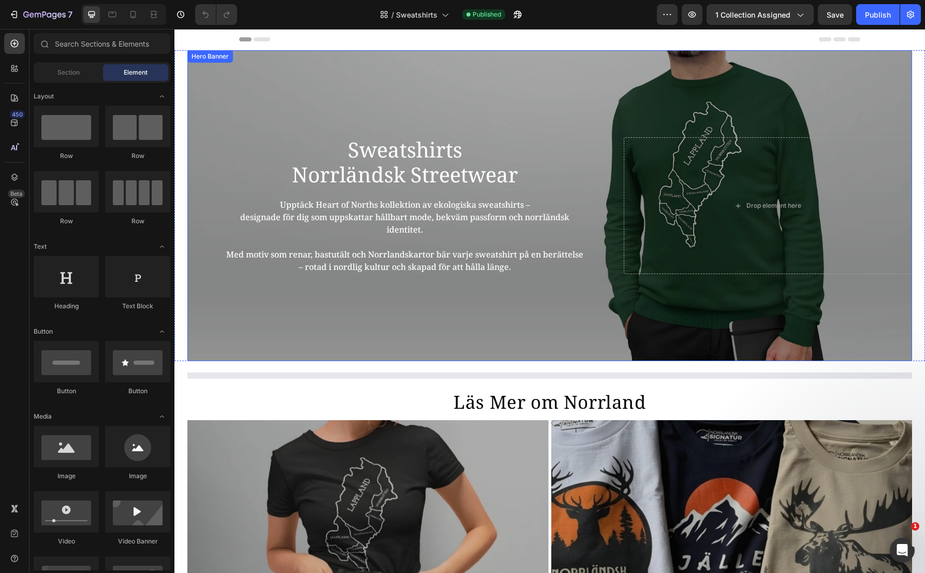
click at [492, 82] on div "Overlay" at bounding box center [549, 205] width 725 height 311
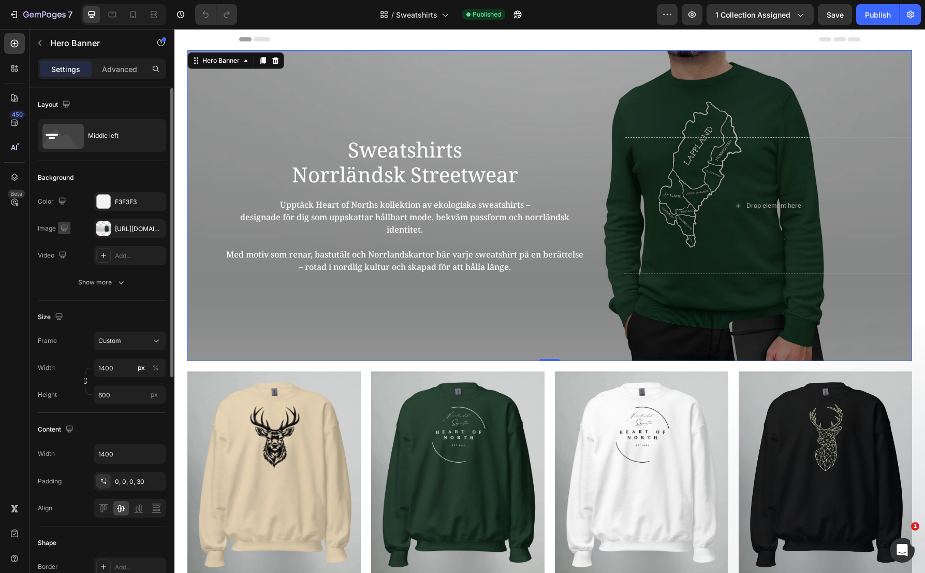
click at [63, 227] on icon "button" at bounding box center [64, 228] width 10 height 10
click at [49, 227] on div "Image" at bounding box center [54, 229] width 33 height 14
click at [102, 225] on div at bounding box center [103, 228] width 15 height 15
